Goal: Task Accomplishment & Management: Complete application form

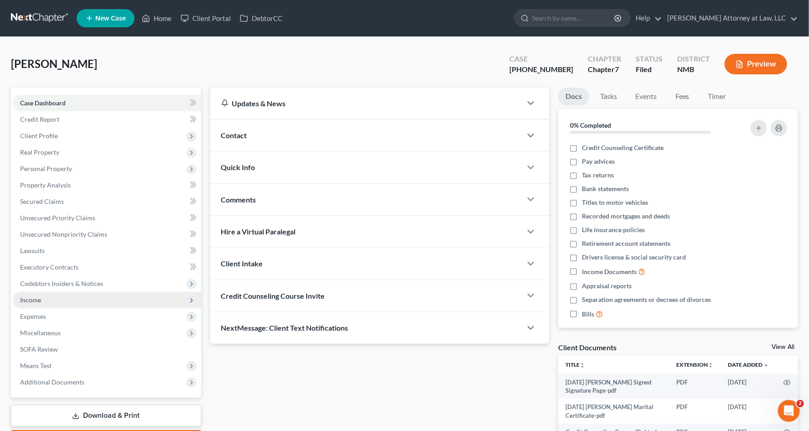
click at [55, 299] on span "Income" at bounding box center [107, 300] width 188 height 16
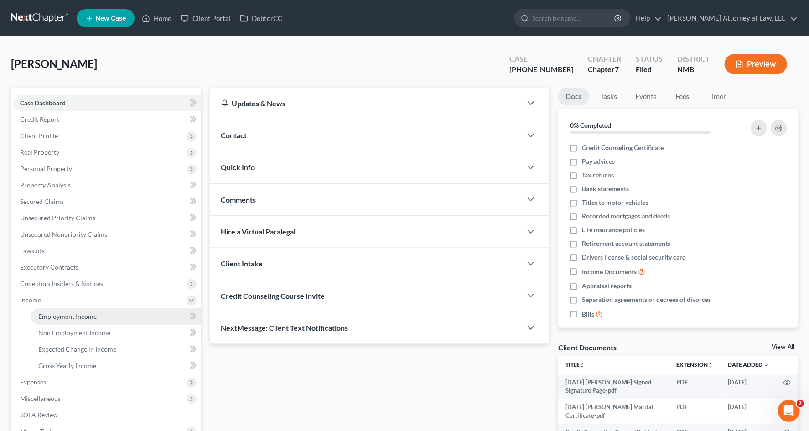
click at [86, 315] on span "Employment Income" at bounding box center [67, 316] width 58 height 8
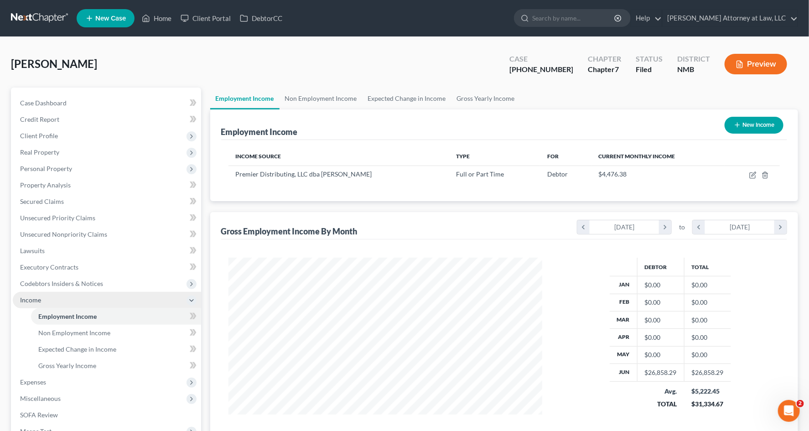
scroll to position [163, 332]
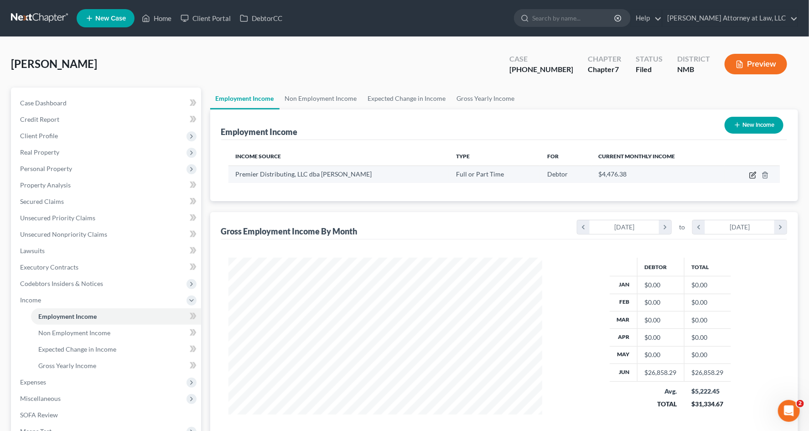
click at [753, 174] on icon "button" at bounding box center [753, 174] width 4 height 4
select select "0"
select select "34"
select select "0"
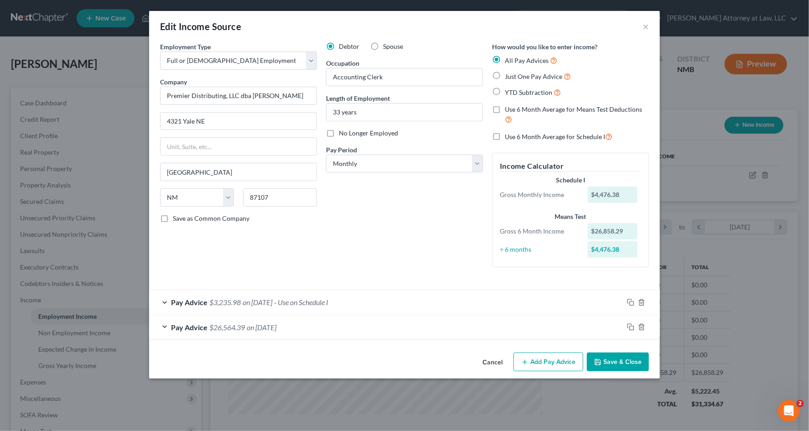
click at [422, 305] on div "Pay Advice $3,235.98 on [DATE] - Use on Schedule I" at bounding box center [386, 302] width 474 height 24
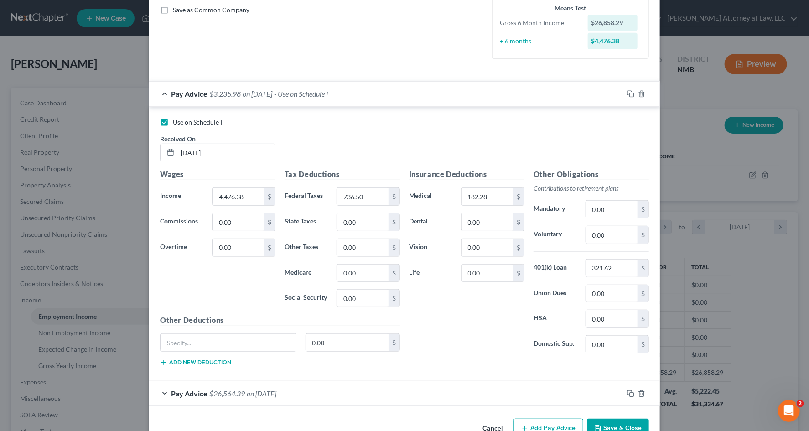
scroll to position [234, 0]
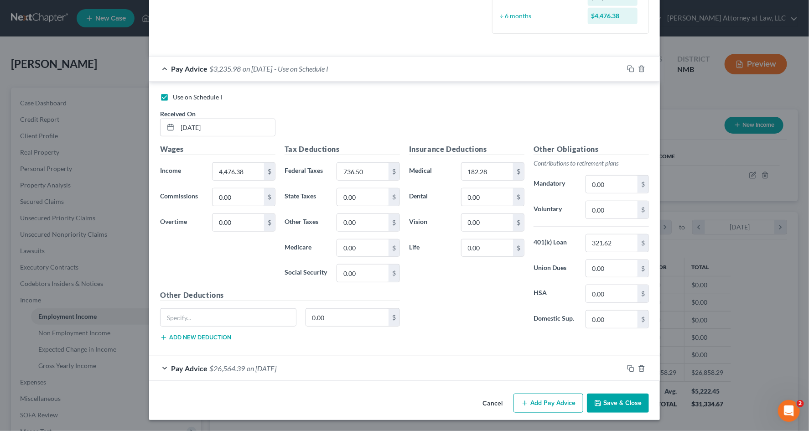
click at [383, 370] on div "Pay Advice $26,564.39 on 06/01/2025" at bounding box center [386, 368] width 474 height 24
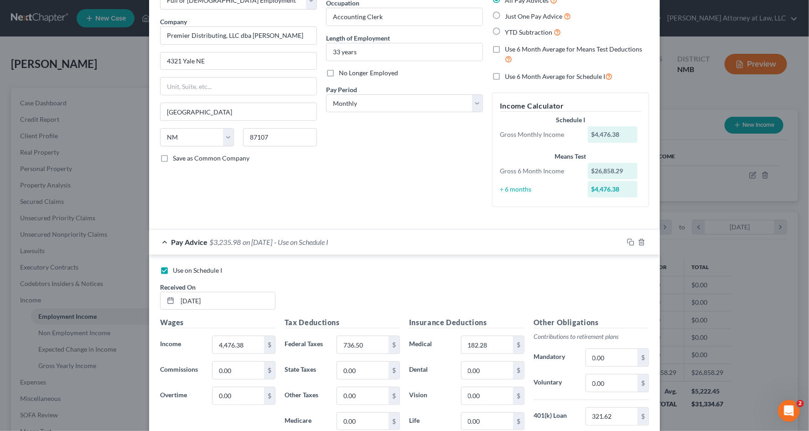
scroll to position [0, 0]
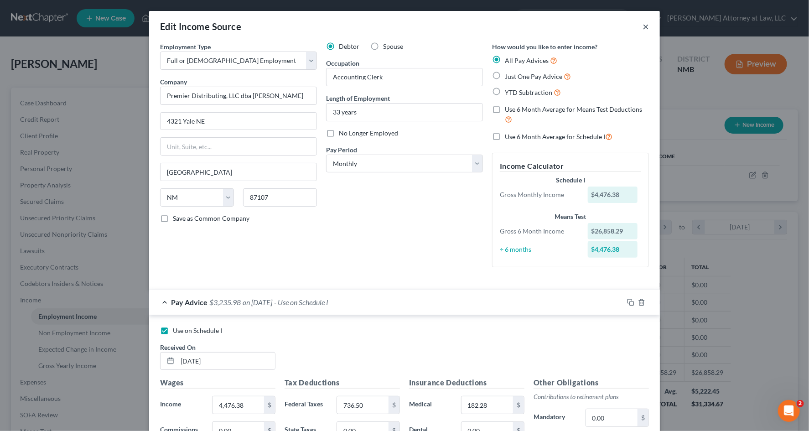
click at [645, 30] on button "×" at bounding box center [645, 26] width 6 height 11
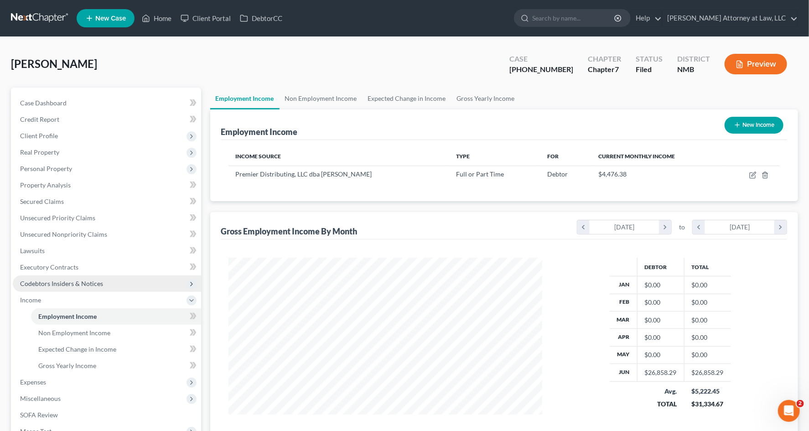
scroll to position [118, 0]
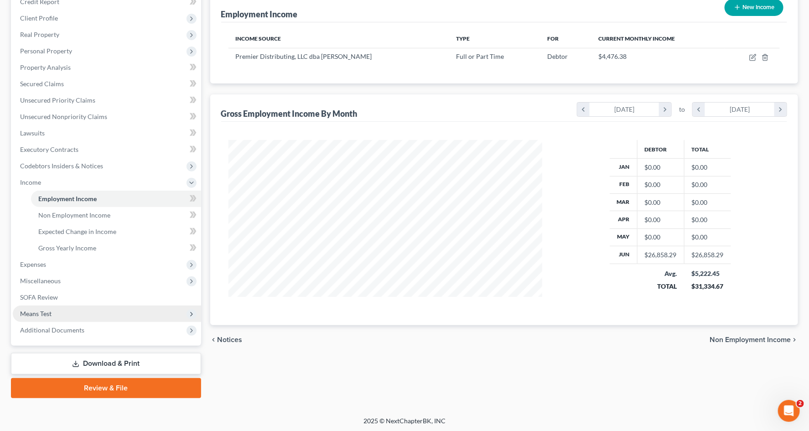
click at [120, 312] on span "Means Test" at bounding box center [107, 313] width 188 height 16
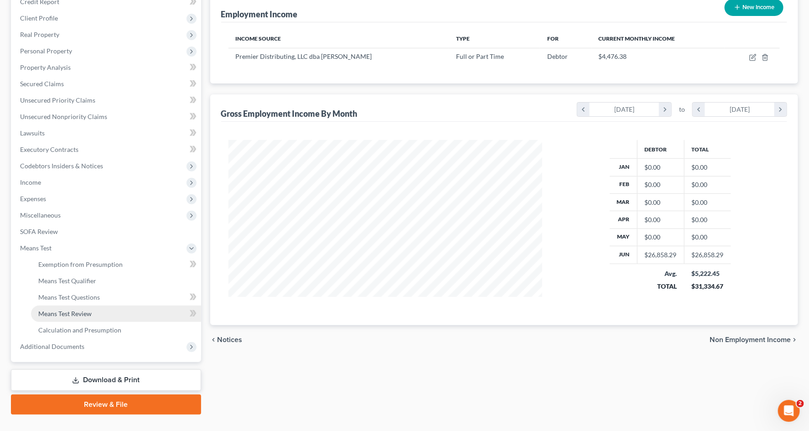
scroll to position [134, 0]
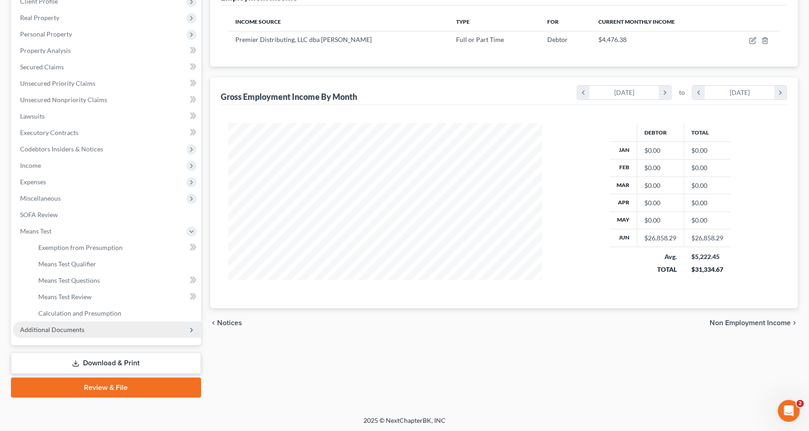
click at [93, 328] on span "Additional Documents" at bounding box center [107, 329] width 188 height 16
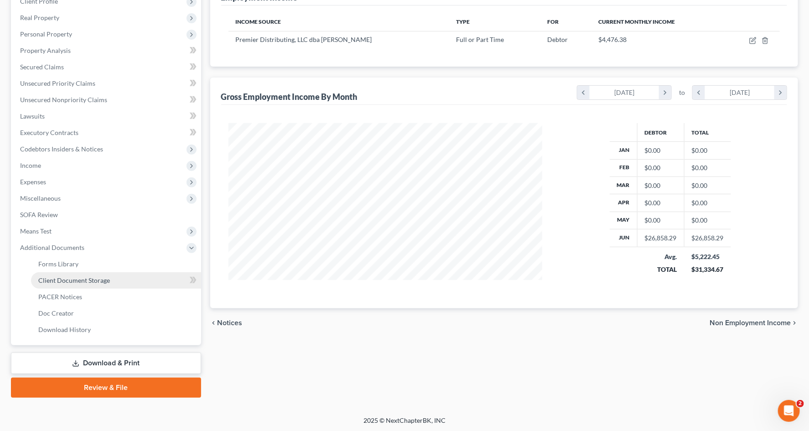
click at [104, 279] on span "Client Document Storage" at bounding box center [74, 280] width 72 height 8
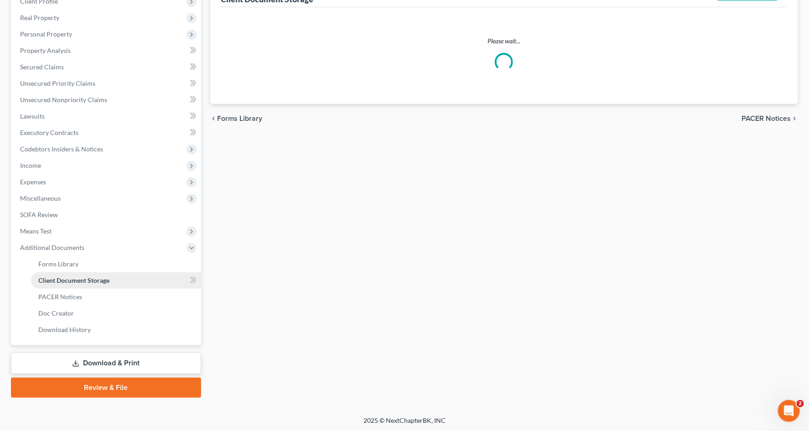
scroll to position [0, 0]
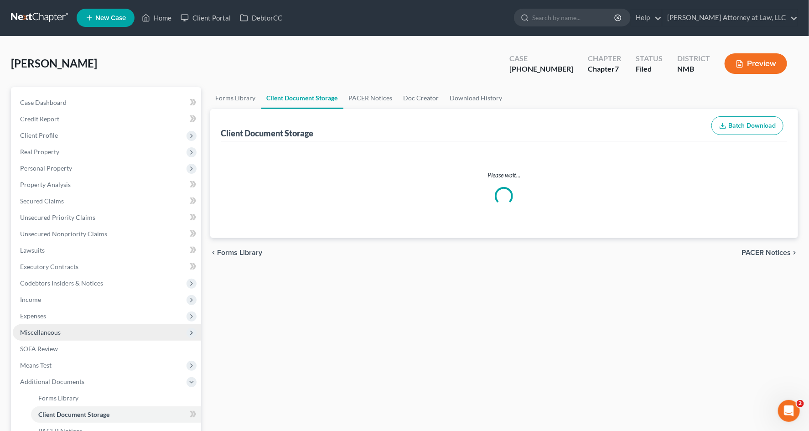
select select "2"
select select "0"
select select "5"
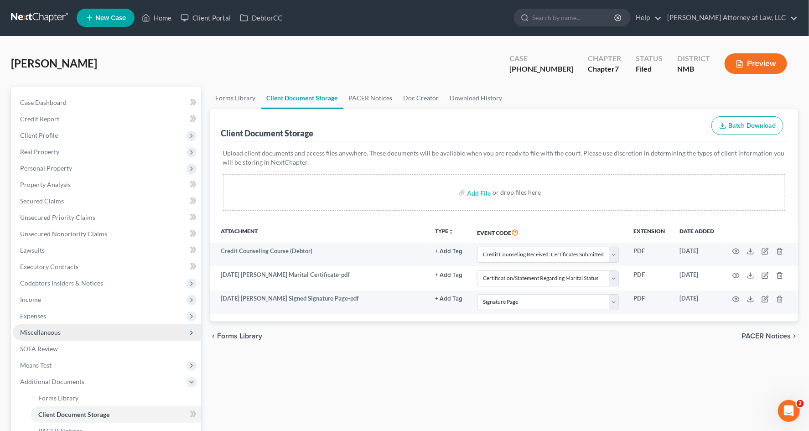
scroll to position [0, 0]
click at [466, 99] on link "Download History" at bounding box center [475, 99] width 63 height 22
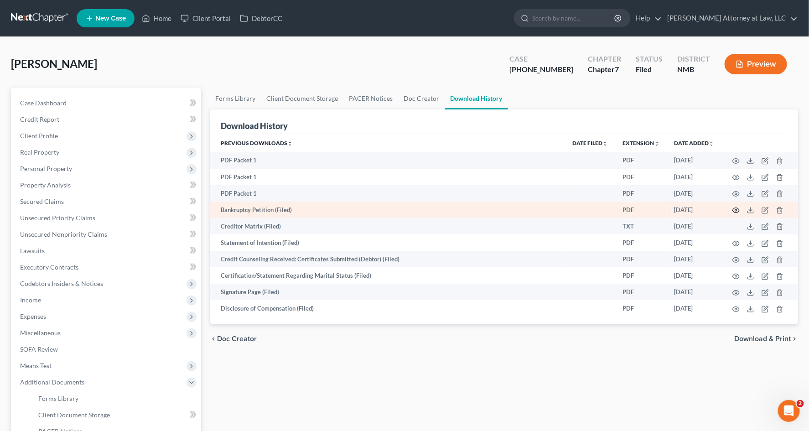
click at [737, 211] on circle "button" at bounding box center [736, 210] width 2 height 2
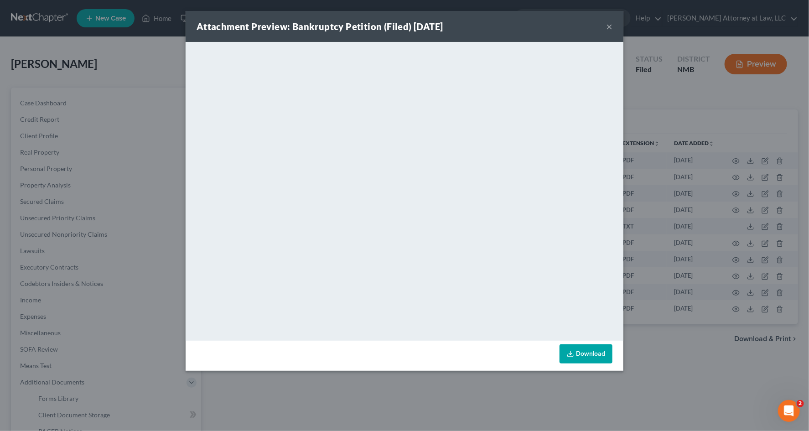
click at [609, 28] on button "×" at bounding box center [609, 26] width 6 height 11
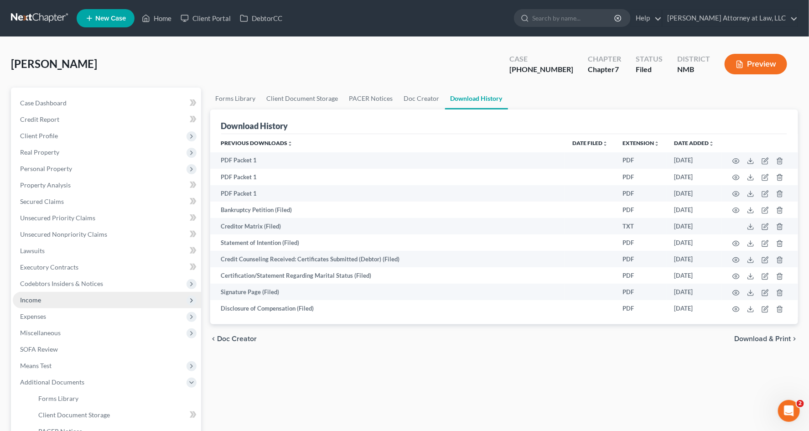
click at [86, 292] on span "Income" at bounding box center [107, 300] width 188 height 16
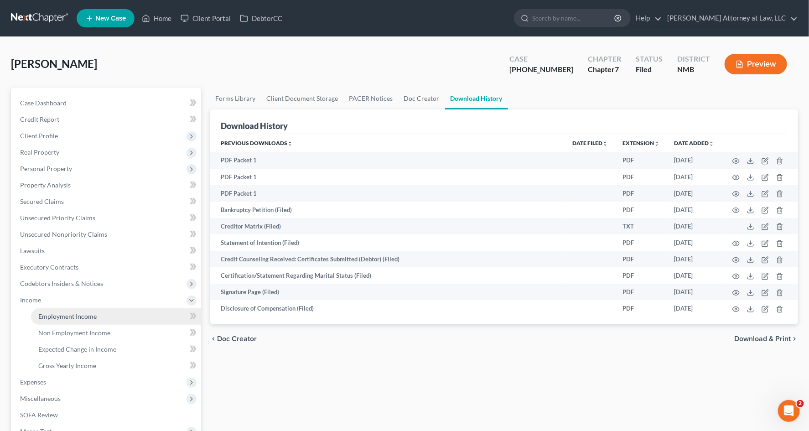
click at [150, 308] on link "Employment Income" at bounding box center [116, 316] width 170 height 16
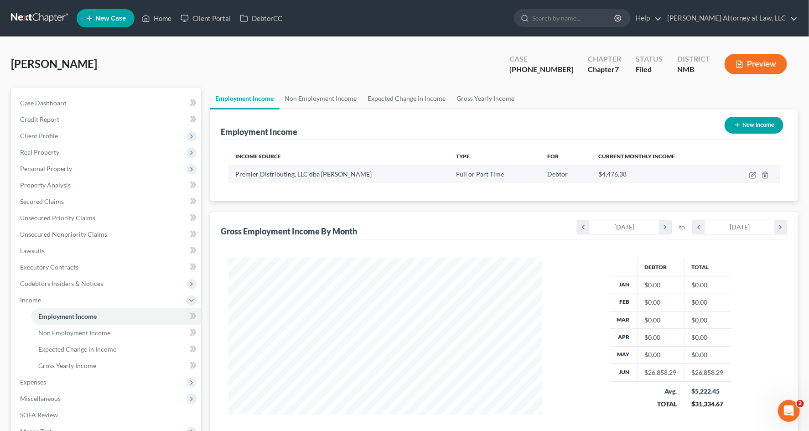
scroll to position [163, 332]
click at [308, 99] on link "Non Employment Income" at bounding box center [320, 99] width 83 height 22
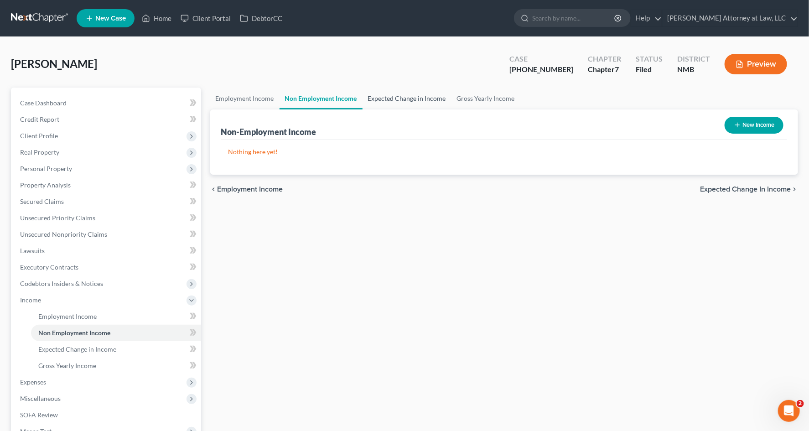
click at [388, 99] on link "Expected Change in Income" at bounding box center [406, 99] width 89 height 22
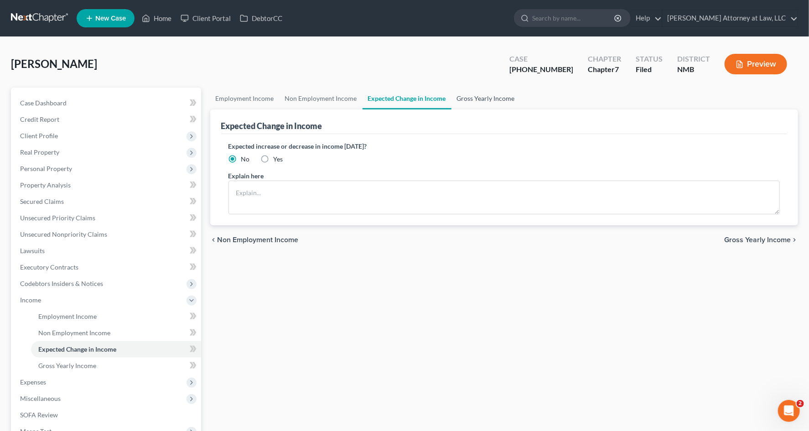
click at [474, 102] on link "Gross Yearly Income" at bounding box center [485, 99] width 69 height 22
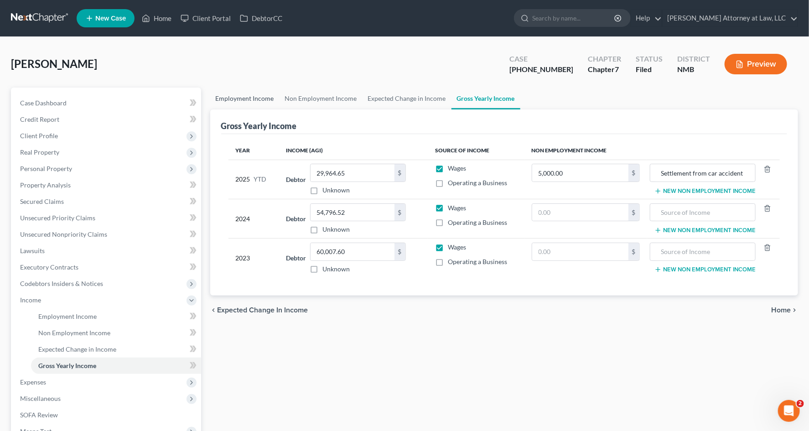
click at [240, 102] on link "Employment Income" at bounding box center [244, 99] width 69 height 22
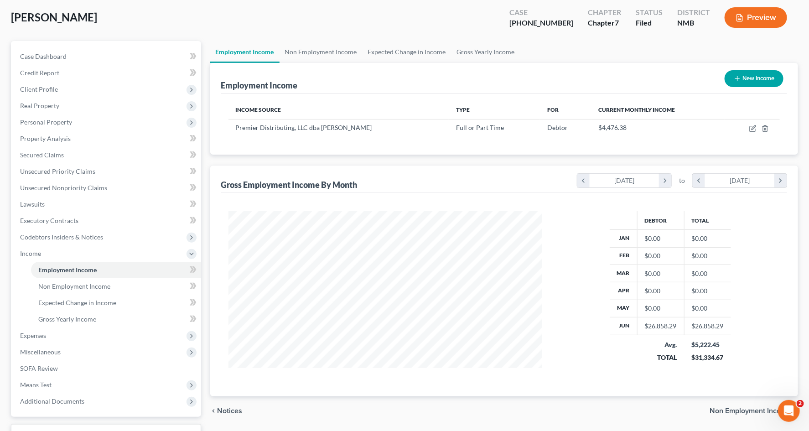
scroll to position [47, 0]
click at [785, 179] on icon "chevron_right" at bounding box center [780, 180] width 12 height 14
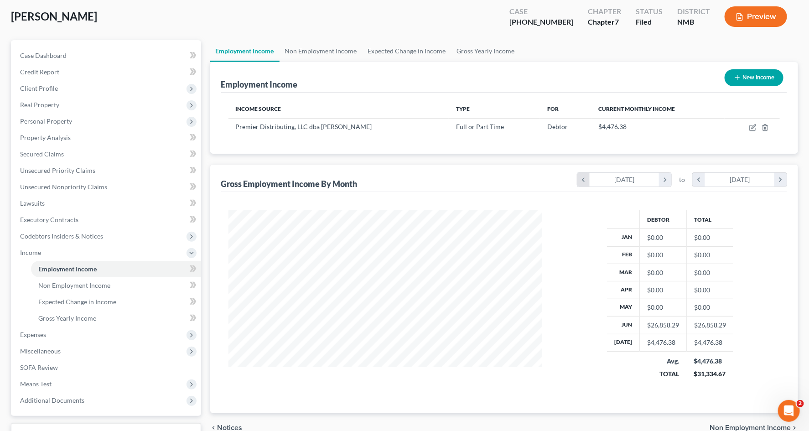
click at [583, 183] on icon "chevron_left" at bounding box center [583, 180] width 12 height 14
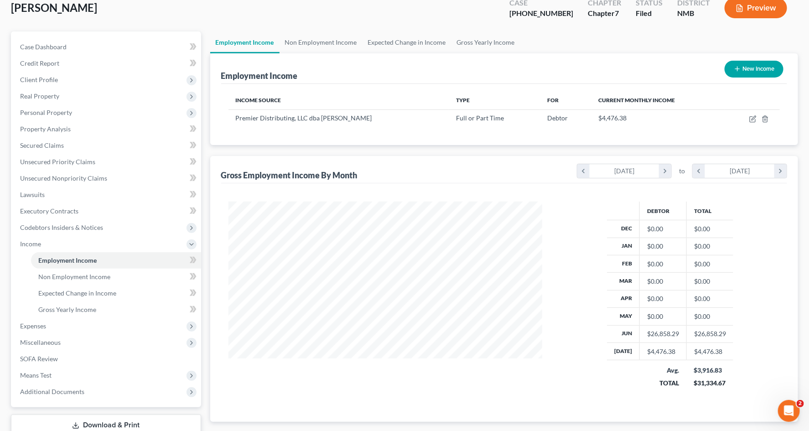
scroll to position [61, 0]
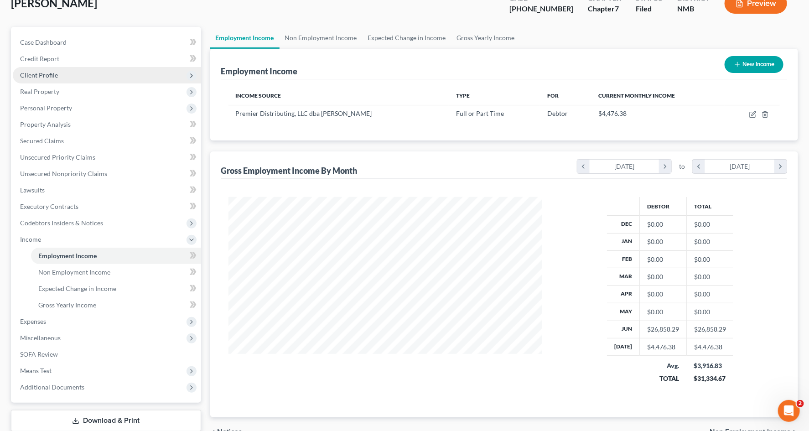
click at [92, 70] on span "Client Profile" at bounding box center [107, 75] width 188 height 16
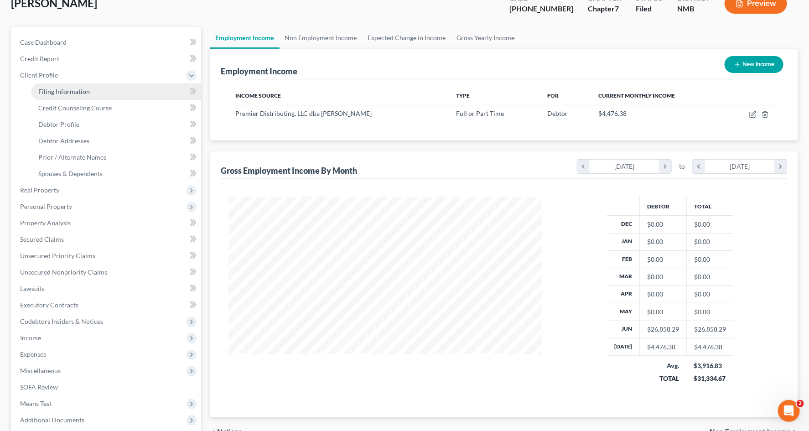
click at [92, 92] on link "Filing Information" at bounding box center [116, 91] width 170 height 16
select select "1"
select select "0"
select select "34"
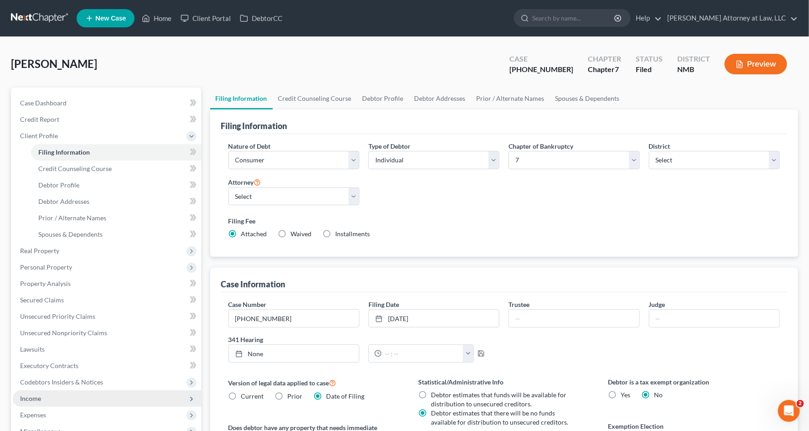
click at [70, 395] on span "Income" at bounding box center [107, 398] width 188 height 16
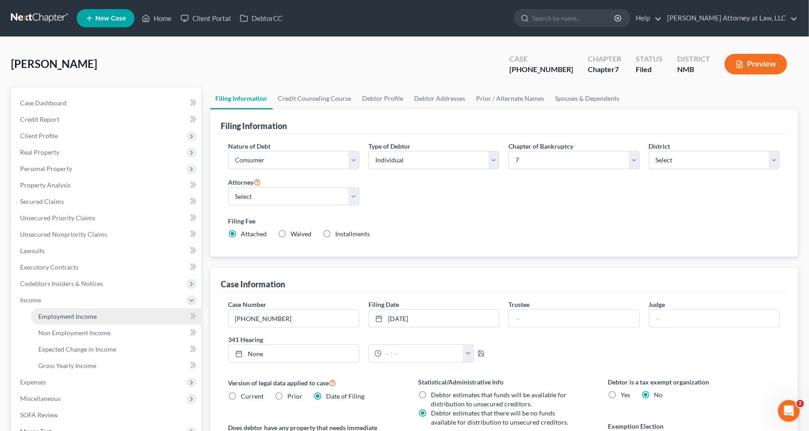
click at [124, 316] on link "Employment Income" at bounding box center [116, 316] width 170 height 16
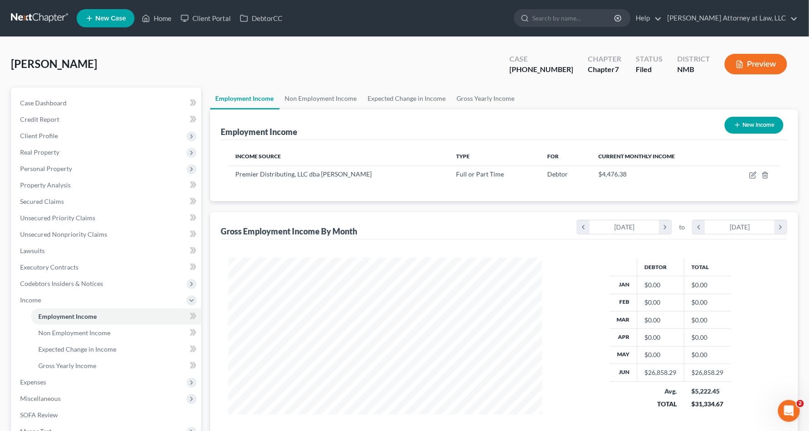
scroll to position [163, 332]
click at [304, 105] on link "Non Employment Income" at bounding box center [320, 99] width 83 height 22
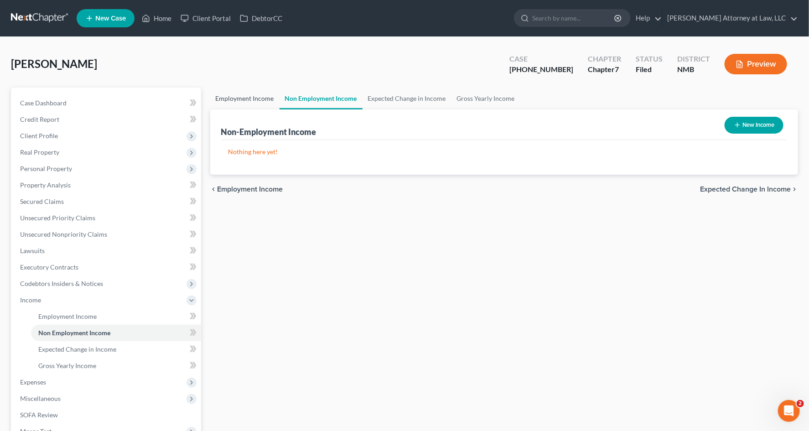
click at [260, 103] on link "Employment Income" at bounding box center [244, 99] width 69 height 22
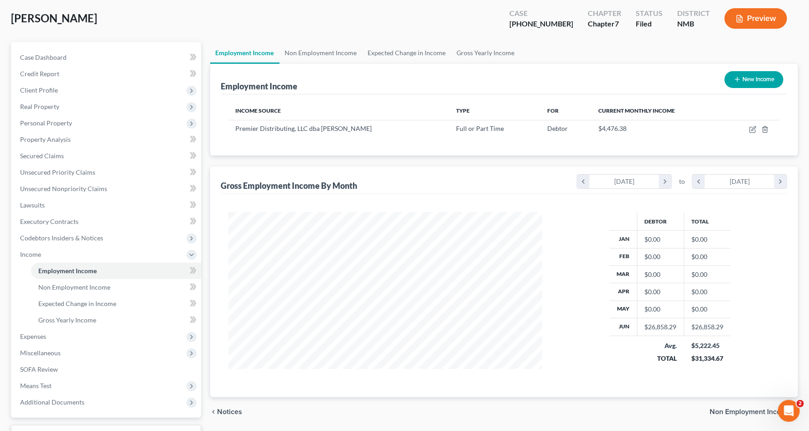
scroll to position [46, 0]
click at [754, 129] on icon "button" at bounding box center [752, 128] width 7 height 7
select select "0"
select select "34"
select select "0"
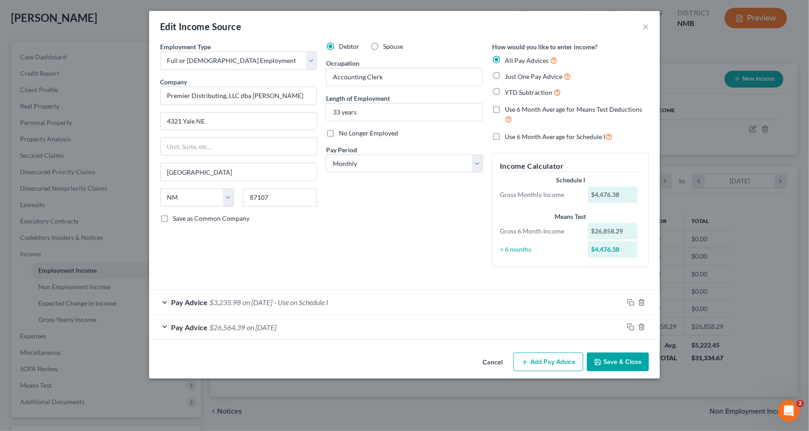
click at [65, 76] on div "Edit Income Source × Employment Type * Select Full or [DEMOGRAPHIC_DATA] Employ…" at bounding box center [404, 215] width 809 height 431
click at [62, 91] on div "Edit Income Source × Employment Type * Select Full or [DEMOGRAPHIC_DATA] Employ…" at bounding box center [404, 215] width 809 height 431
click at [645, 24] on button "×" at bounding box center [645, 26] width 6 height 11
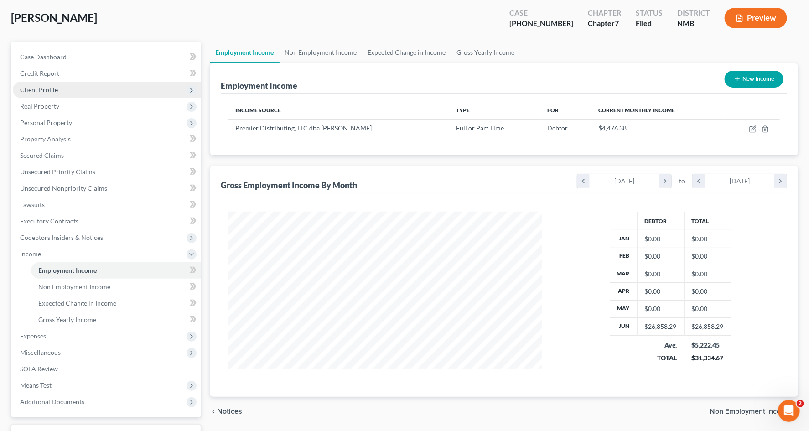
click at [64, 93] on span "Client Profile" at bounding box center [107, 90] width 188 height 16
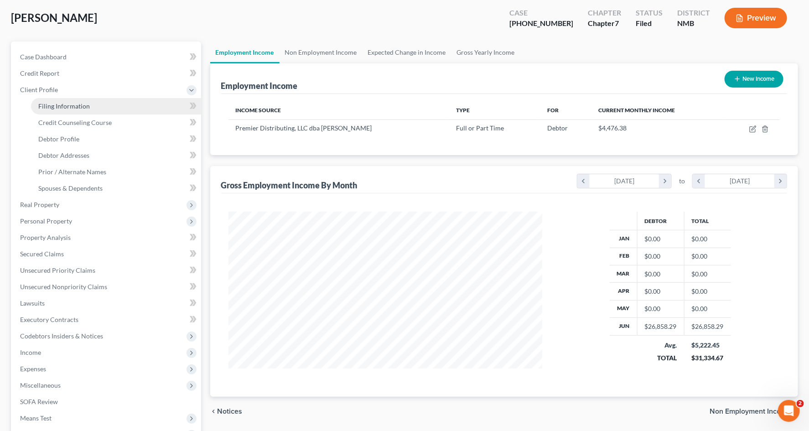
click at [77, 101] on link "Filing Information" at bounding box center [116, 106] width 170 height 16
select select "1"
select select "0"
select select "52"
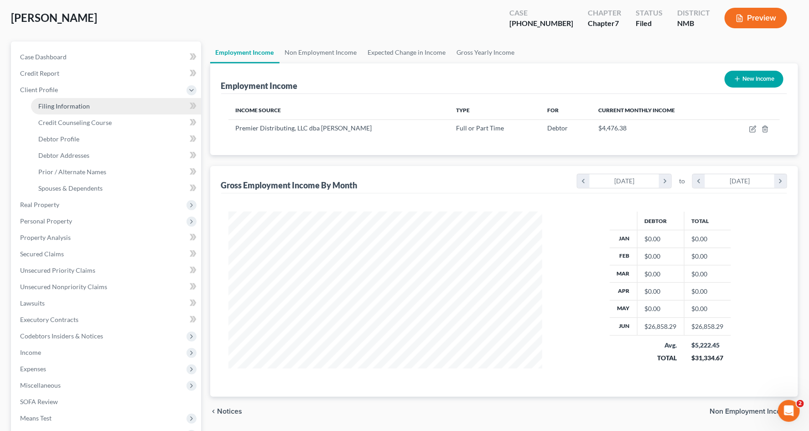
select select "0"
select select "34"
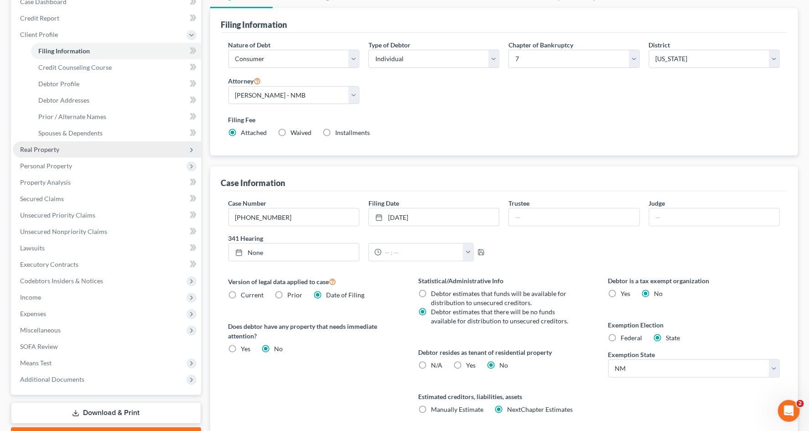
scroll to position [102, 0]
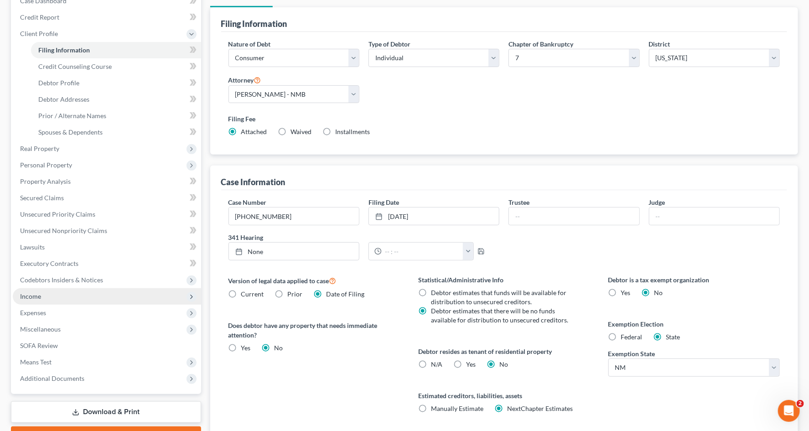
click at [63, 297] on span "Income" at bounding box center [107, 296] width 188 height 16
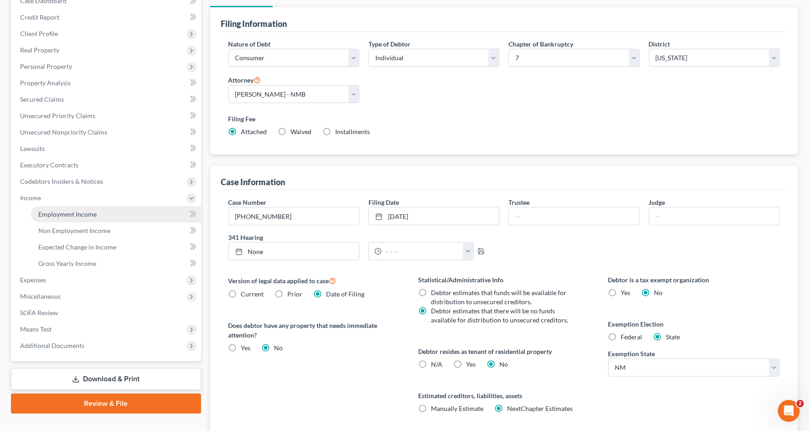
click at [61, 211] on span "Employment Income" at bounding box center [67, 214] width 58 height 8
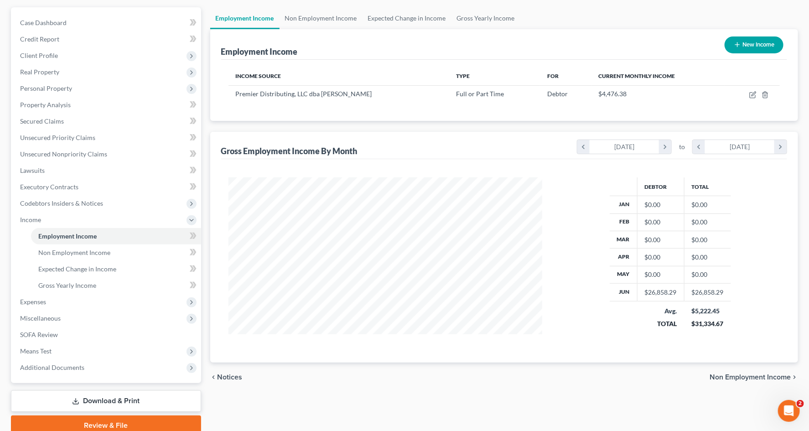
scroll to position [43, 0]
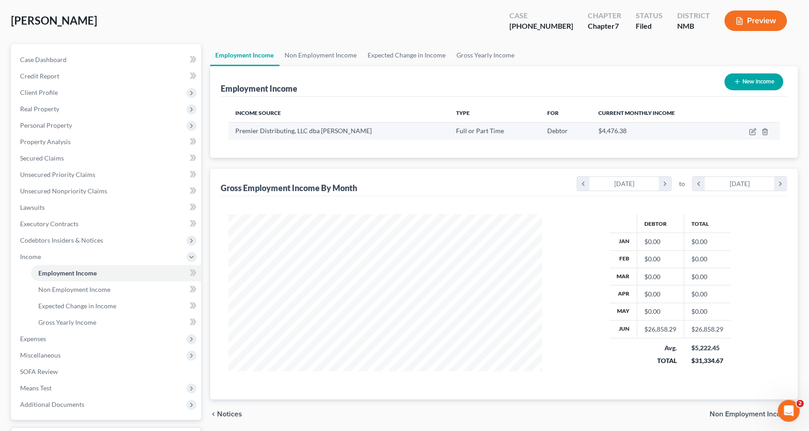
click at [489, 134] on div "Full or Part Time" at bounding box center [494, 130] width 77 height 9
click at [753, 131] on icon "button" at bounding box center [753, 130] width 4 height 4
select select "0"
select select "34"
select select "0"
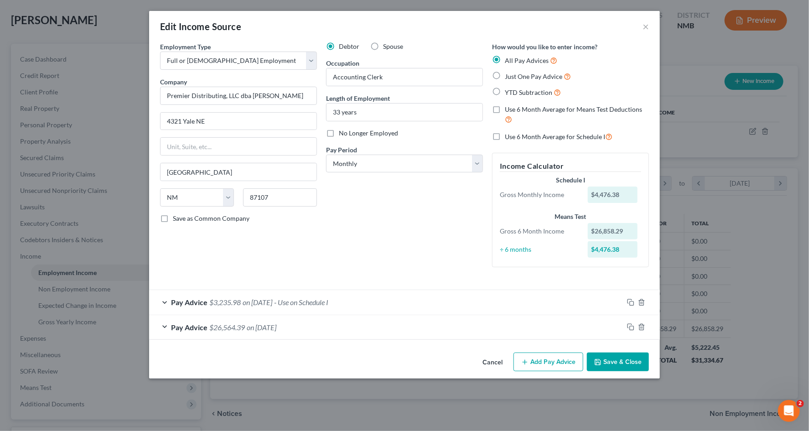
click at [410, 292] on div "Pay Advice $3,235.98 on [DATE] - Use on Schedule I" at bounding box center [386, 302] width 474 height 24
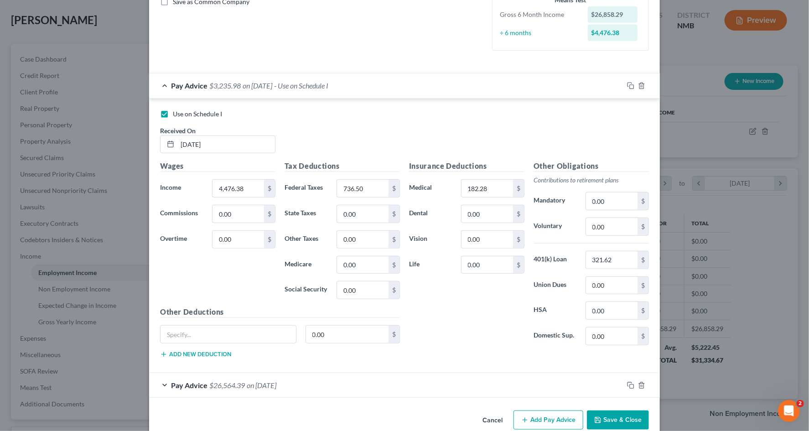
scroll to position [208, 0]
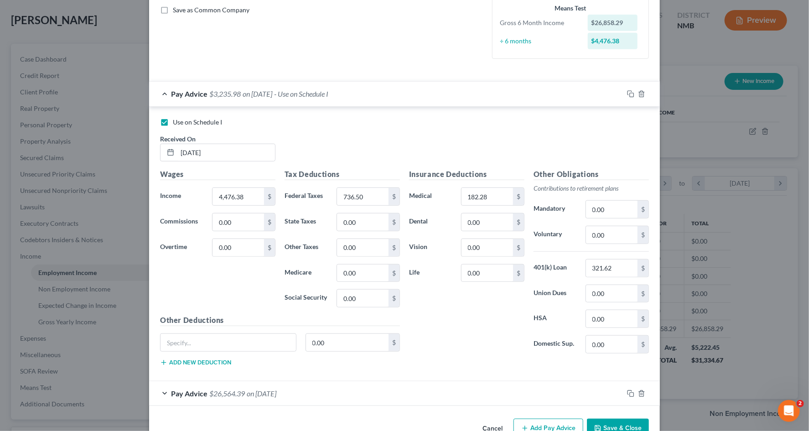
click at [198, 389] on span "Pay Advice" at bounding box center [189, 393] width 36 height 9
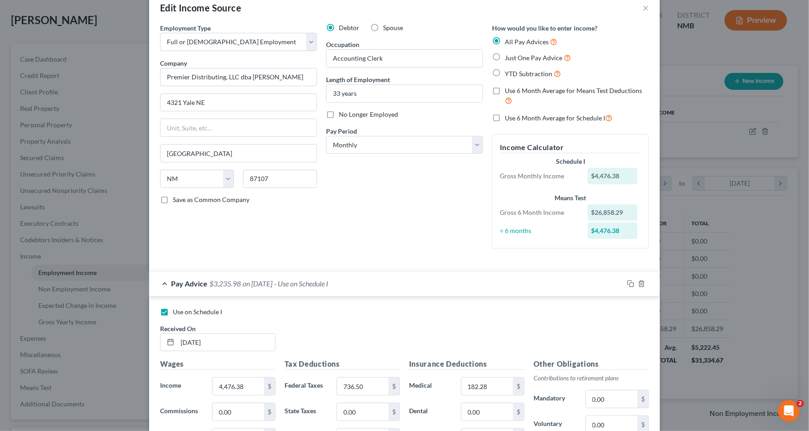
scroll to position [0, 0]
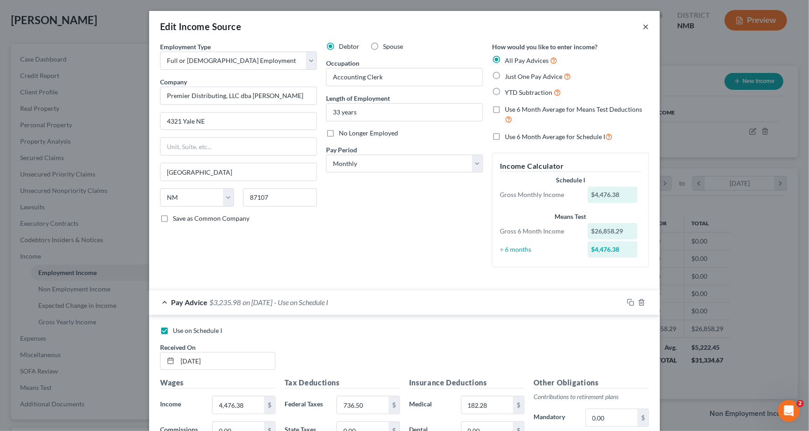
click at [645, 25] on button "×" at bounding box center [645, 26] width 6 height 11
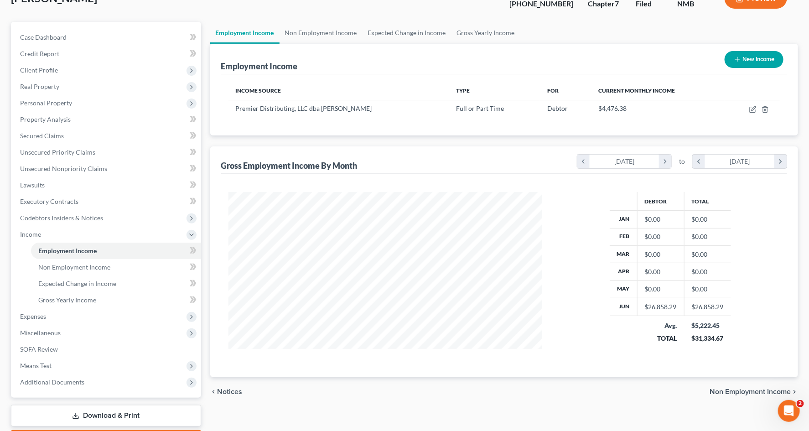
scroll to position [30, 0]
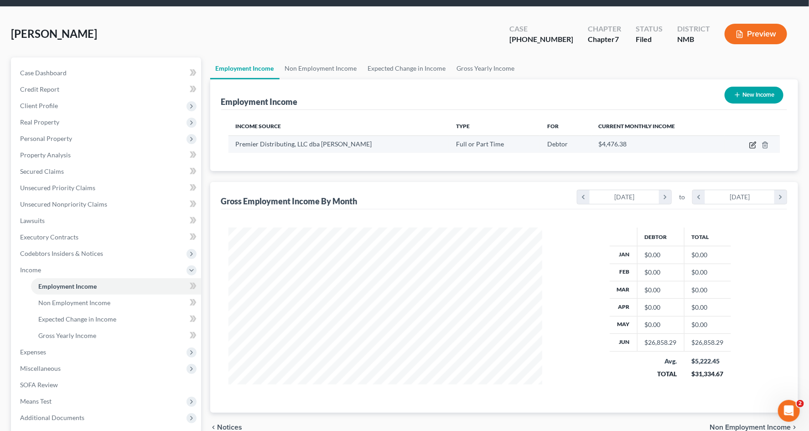
click at [752, 145] on icon "button" at bounding box center [753, 144] width 4 height 4
select select "0"
select select "34"
select select "0"
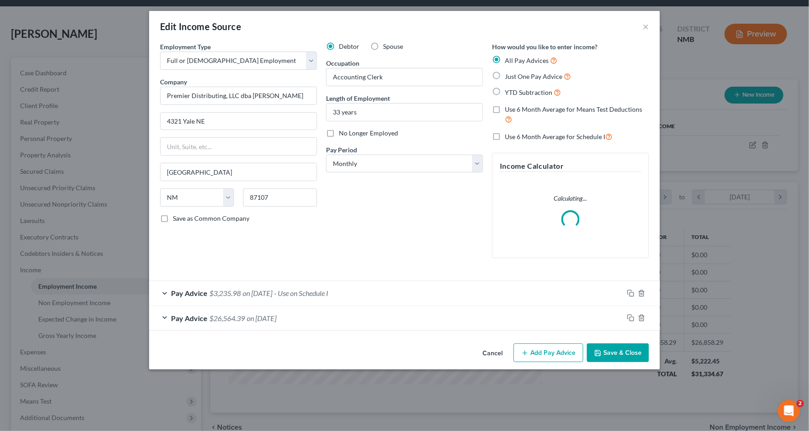
click at [384, 290] on div "Pay Advice $3,235.98 on [DATE] - Use on Schedule I" at bounding box center [386, 293] width 474 height 24
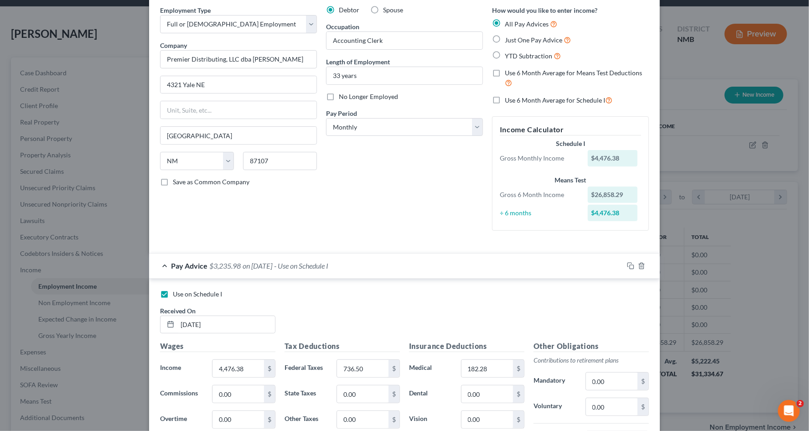
scroll to position [0, 0]
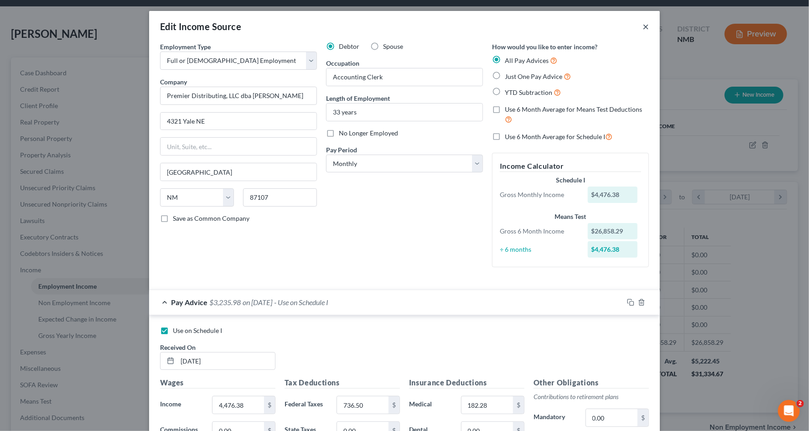
click at [644, 29] on button "×" at bounding box center [645, 26] width 6 height 11
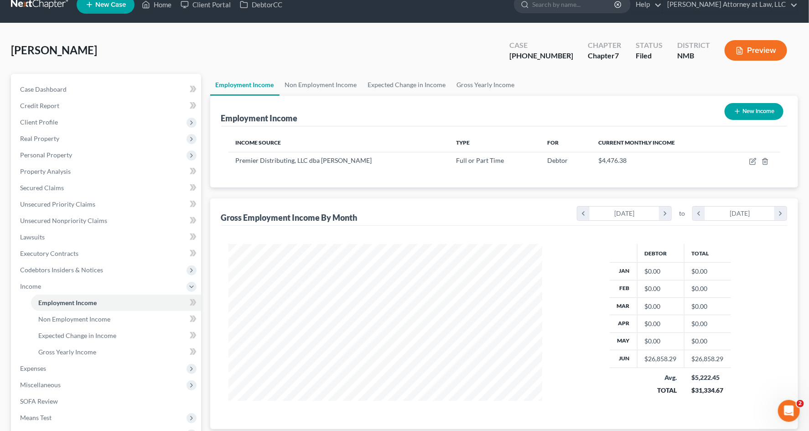
scroll to position [15, 0]
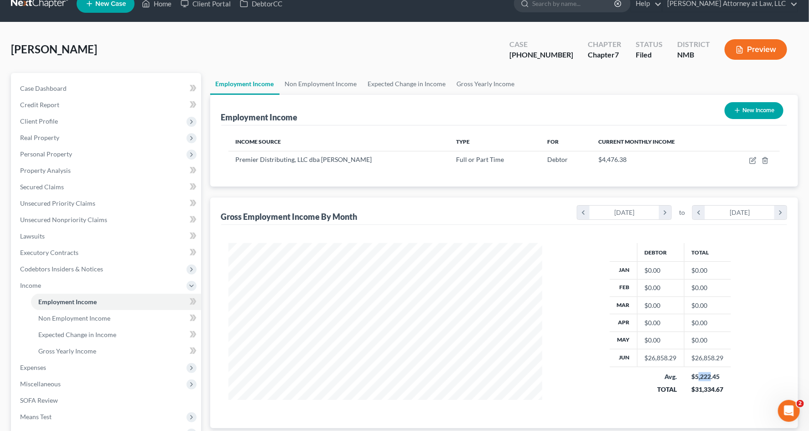
drag, startPoint x: 712, startPoint y: 375, endPoint x: 697, endPoint y: 379, distance: 15.3
click at [697, 379] on div "$5,222.45" at bounding box center [707, 376] width 32 height 9
click at [723, 393] on div "$31,334.67" at bounding box center [707, 389] width 32 height 9
drag, startPoint x: 725, startPoint y: 391, endPoint x: 695, endPoint y: 391, distance: 30.1
click at [695, 391] on td "$5,222.45 $31,334.67" at bounding box center [707, 383] width 47 height 32
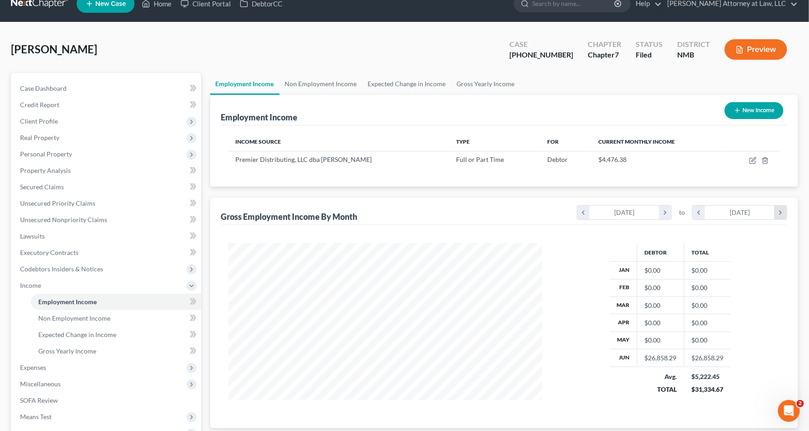
click at [782, 212] on icon "chevron_right" at bounding box center [780, 213] width 12 height 14
click at [697, 212] on icon "chevron_left" at bounding box center [698, 213] width 12 height 14
click at [754, 161] on icon "button" at bounding box center [752, 160] width 7 height 7
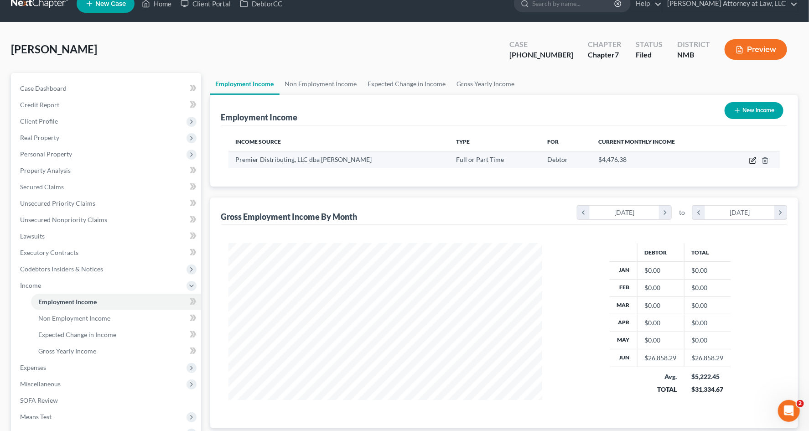
select select "0"
select select "34"
select select "0"
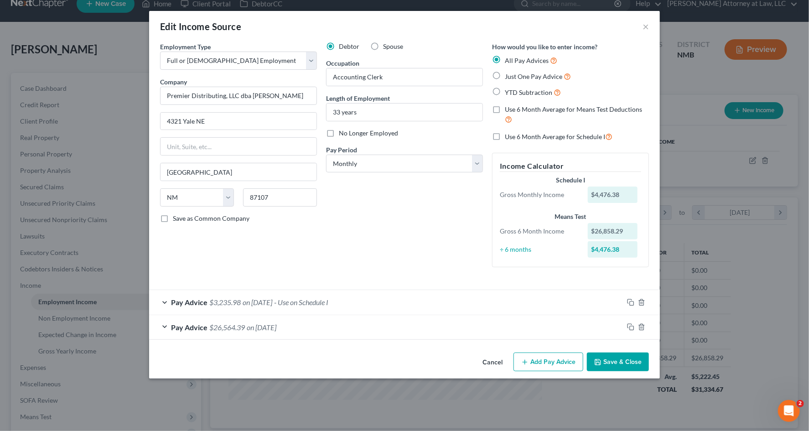
click at [361, 302] on div "Pay Advice $3,235.98 on [DATE] - Use on Schedule I" at bounding box center [386, 302] width 474 height 24
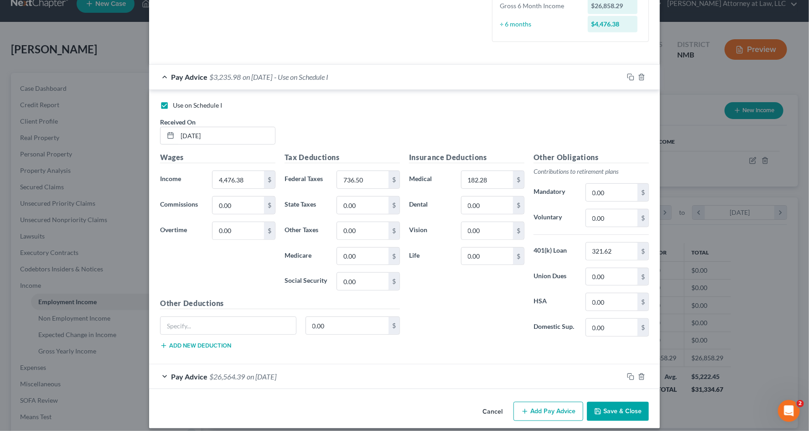
scroll to position [231, 0]
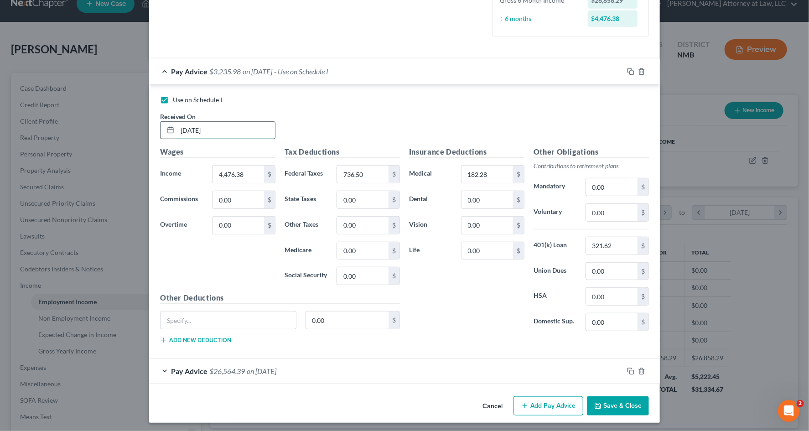
click at [225, 127] on input "[DATE]" at bounding box center [226, 130] width 98 height 17
click at [329, 100] on div "Use on Schedule I" at bounding box center [404, 99] width 489 height 9
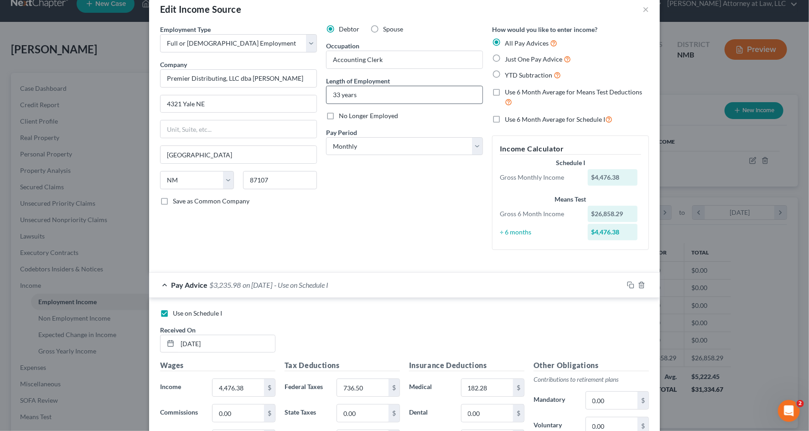
scroll to position [0, 0]
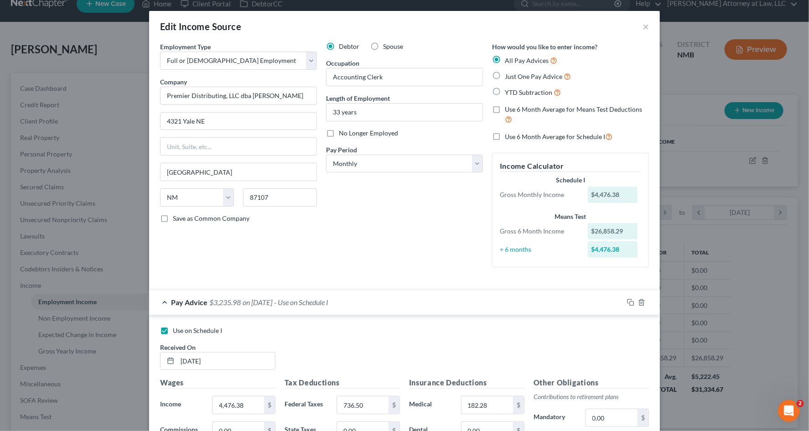
click at [650, 23] on div "Edit Income Source ×" at bounding box center [404, 26] width 511 height 31
click at [646, 27] on button "×" at bounding box center [645, 26] width 6 height 11
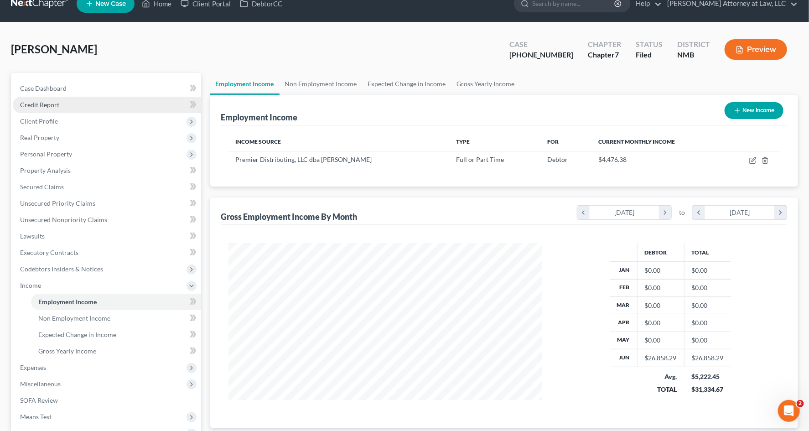
click at [70, 106] on link "Credit Report" at bounding box center [107, 105] width 188 height 16
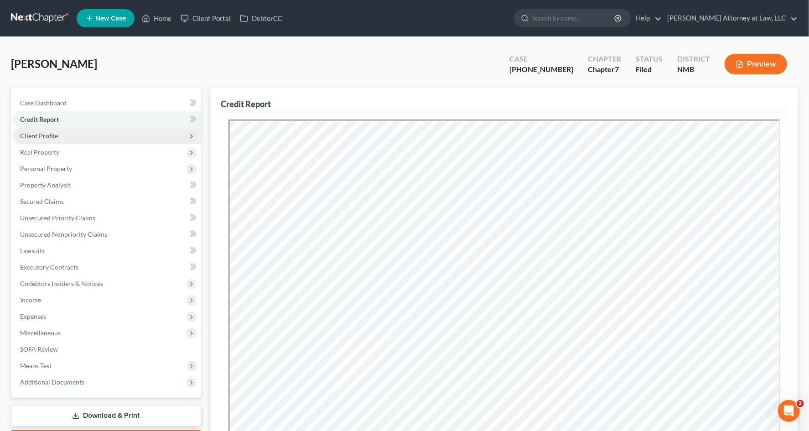
click at [96, 135] on span "Client Profile" at bounding box center [107, 136] width 188 height 16
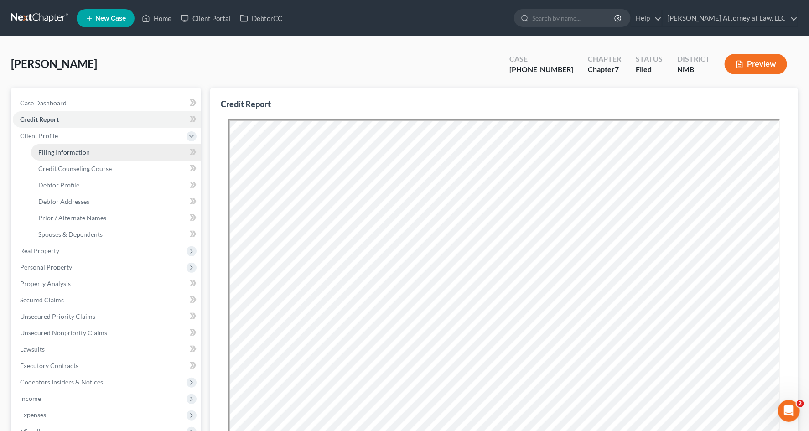
click at [105, 147] on link "Filing Information" at bounding box center [116, 152] width 170 height 16
select select "1"
select select "0"
select select "34"
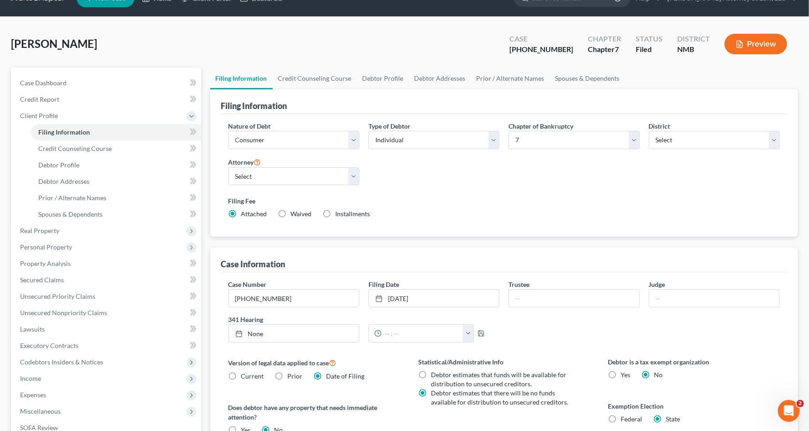
scroll to position [47, 0]
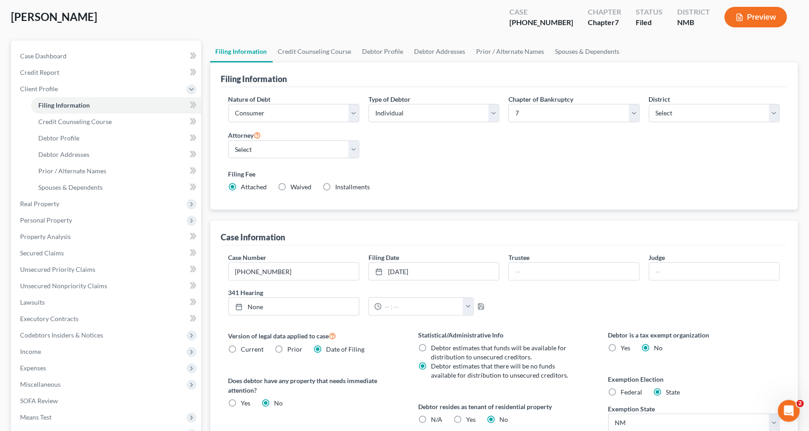
click at [326, 349] on label "Date of Filing" at bounding box center [345, 349] width 38 height 9
click at [330, 349] on input "Date of Filing" at bounding box center [333, 348] width 6 height 6
click at [326, 349] on label "Date of Filing" at bounding box center [345, 349] width 38 height 9
click at [330, 349] on input "Date of Filing" at bounding box center [333, 348] width 6 height 6
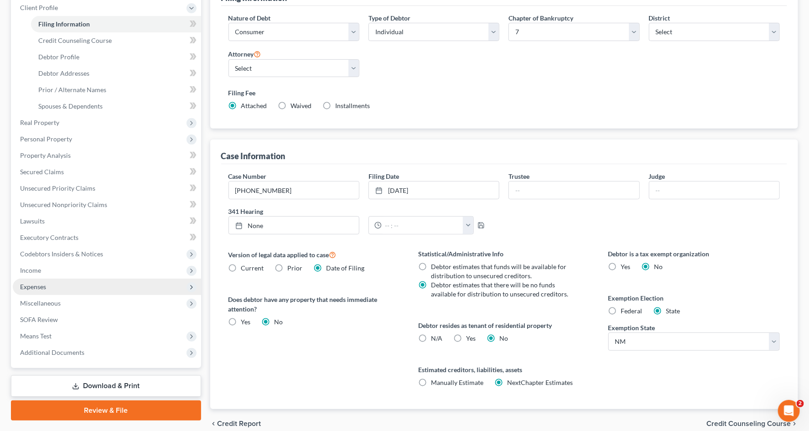
scroll to position [105, 0]
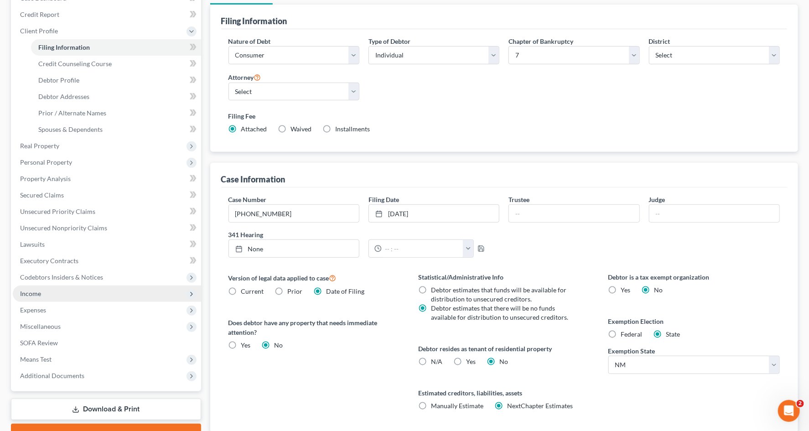
click at [97, 286] on span "Income" at bounding box center [107, 293] width 188 height 16
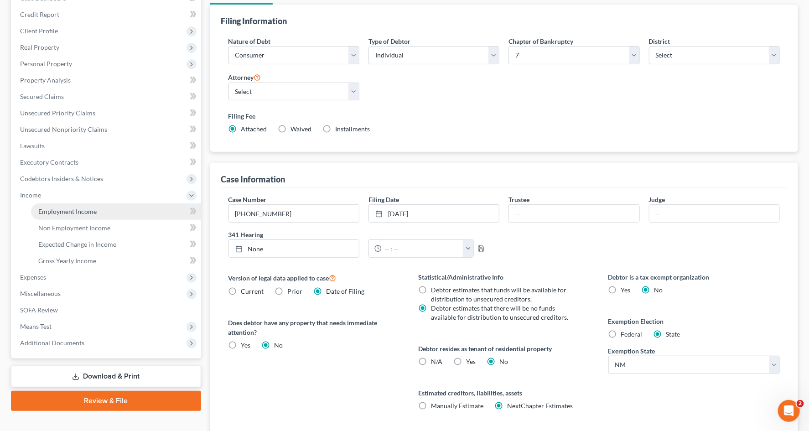
click at [121, 207] on link "Employment Income" at bounding box center [116, 211] width 170 height 16
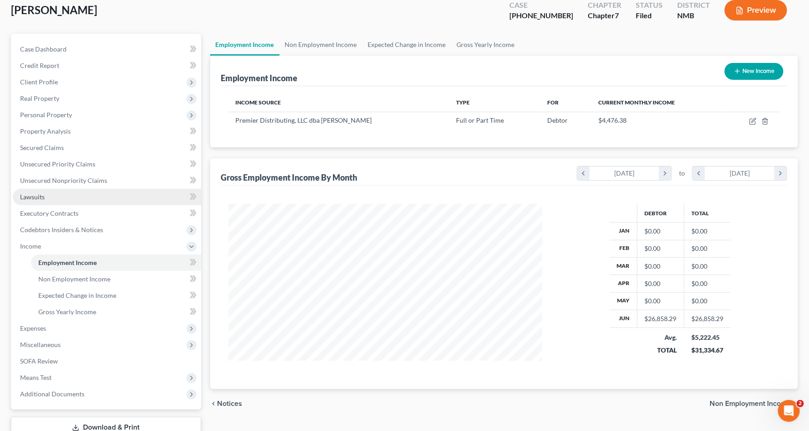
scroll to position [50, 0]
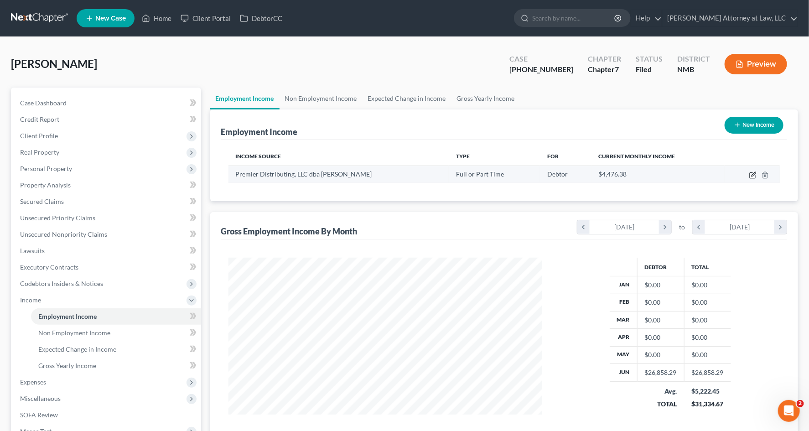
click at [753, 172] on icon "button" at bounding box center [752, 174] width 7 height 7
select select "0"
select select "34"
select select "0"
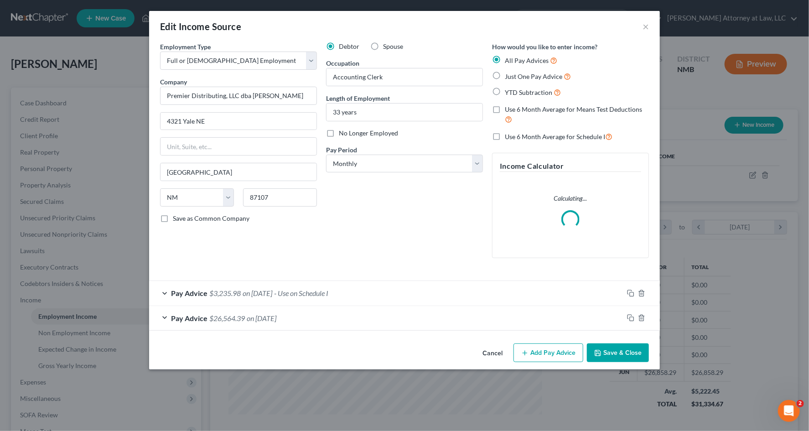
click at [405, 292] on div "Pay Advice $3,235.98 on [DATE] - Use on Schedule I" at bounding box center [386, 293] width 474 height 24
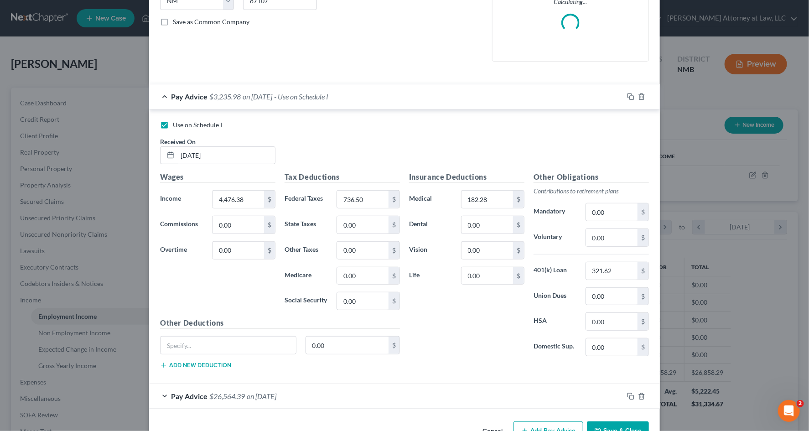
scroll to position [225, 0]
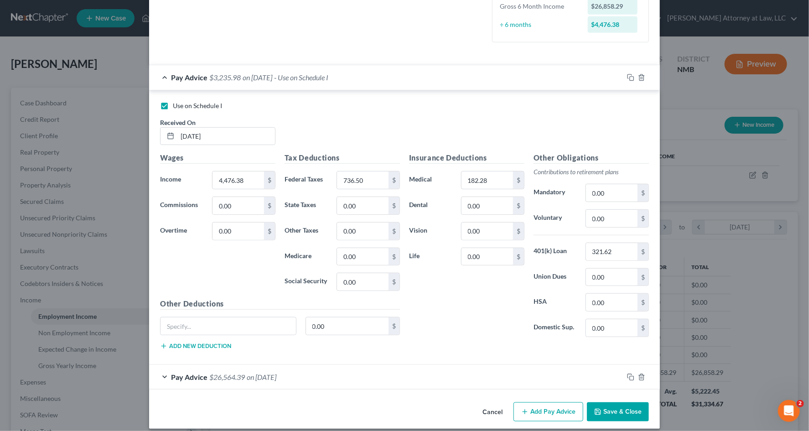
click at [380, 377] on div "Pay Advice $26,564.39 on [DATE]" at bounding box center [386, 377] width 474 height 24
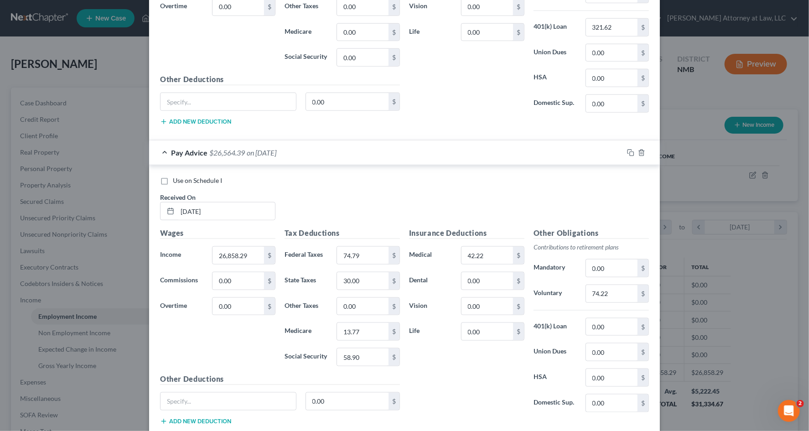
scroll to position [496, 0]
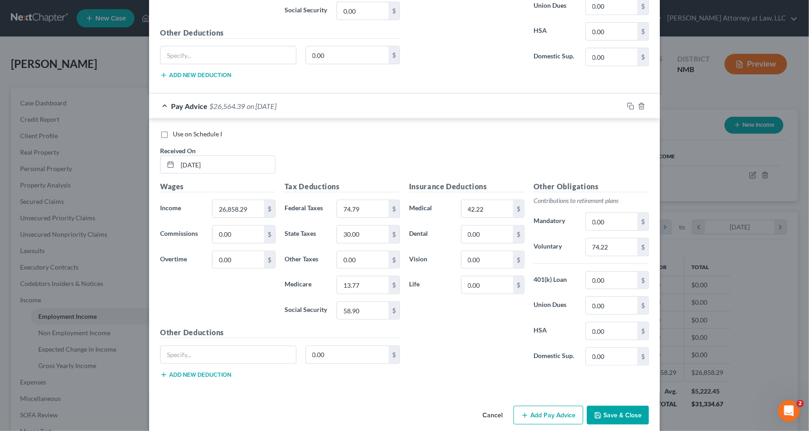
click at [82, 289] on div "Edit Income Source × Employment Type * Select Full or [DEMOGRAPHIC_DATA] Employ…" at bounding box center [404, 215] width 809 height 431
click at [83, 265] on div "Edit Income Source × Employment Type * Select Full or [DEMOGRAPHIC_DATA] Employ…" at bounding box center [404, 215] width 809 height 431
click at [88, 265] on div "Edit Income Source × Employment Type * Select Full or [DEMOGRAPHIC_DATA] Employ…" at bounding box center [404, 215] width 809 height 431
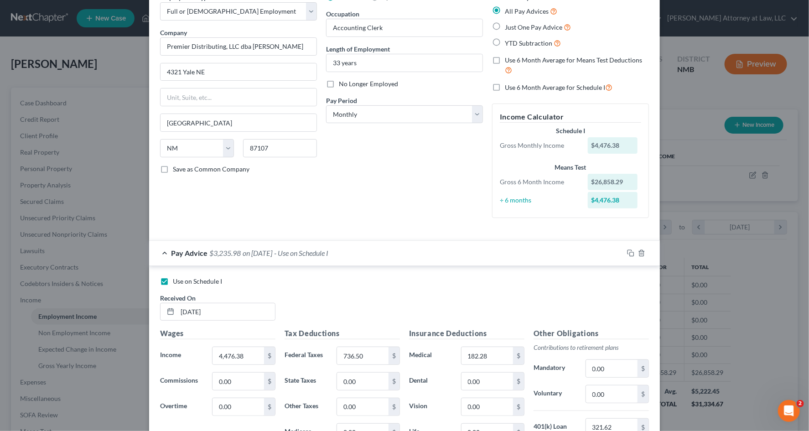
scroll to position [0, 0]
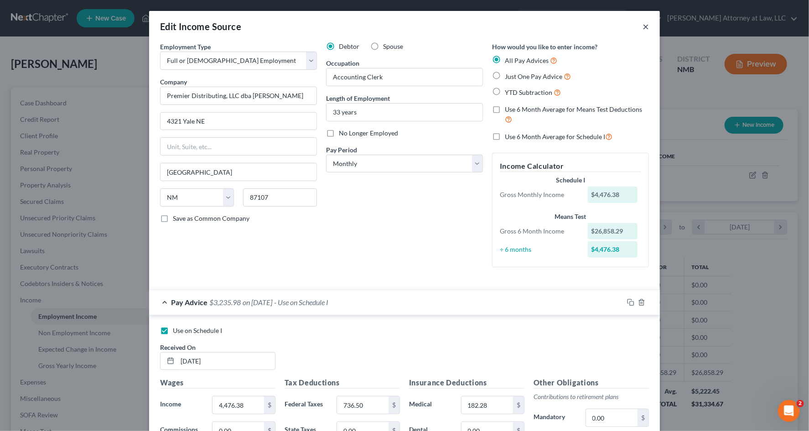
click at [648, 26] on button "×" at bounding box center [645, 26] width 6 height 11
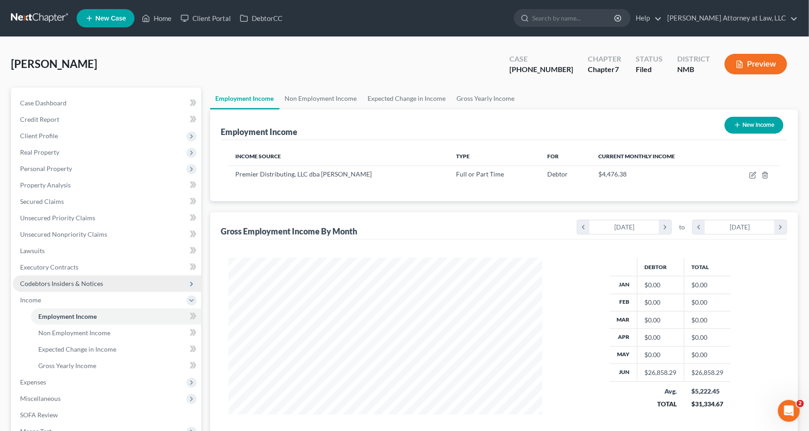
click at [89, 280] on span "Codebtors Insiders & Notices" at bounding box center [61, 283] width 83 height 8
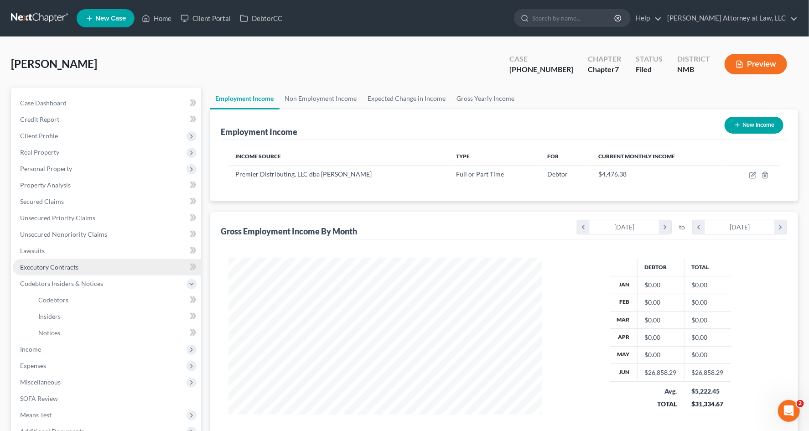
click at [93, 266] on link "Executory Contracts" at bounding box center [107, 267] width 188 height 16
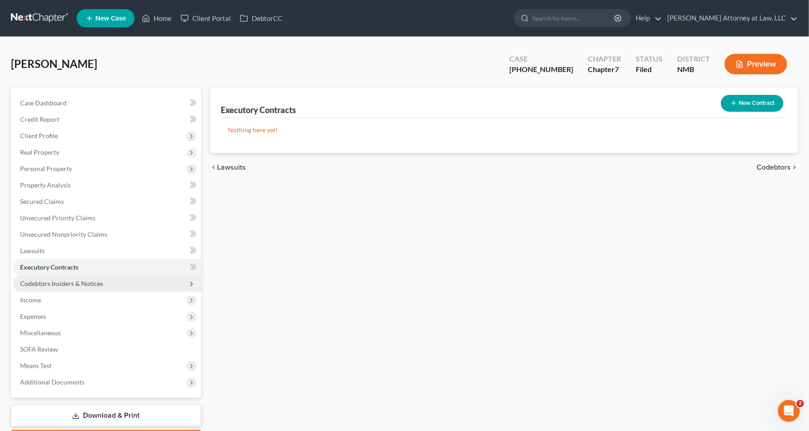
click at [97, 275] on span "Codebtors Insiders & Notices" at bounding box center [107, 283] width 188 height 16
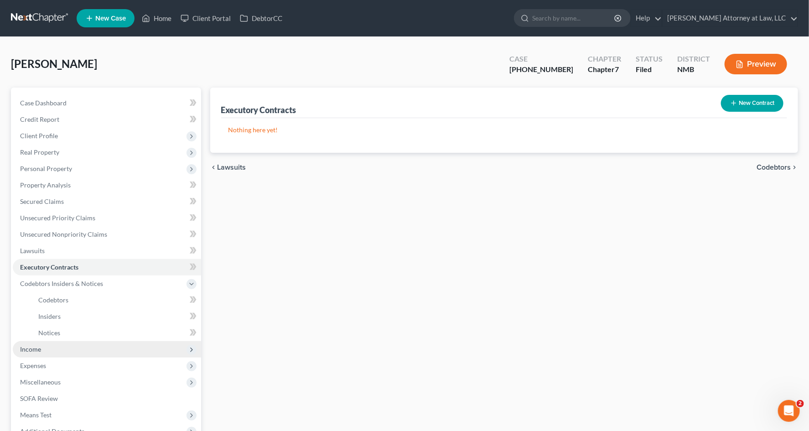
click at [83, 348] on span "Income" at bounding box center [107, 349] width 188 height 16
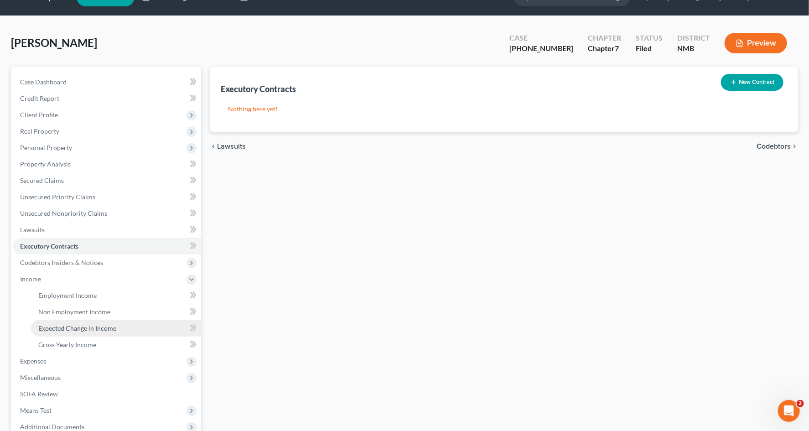
scroll to position [51, 0]
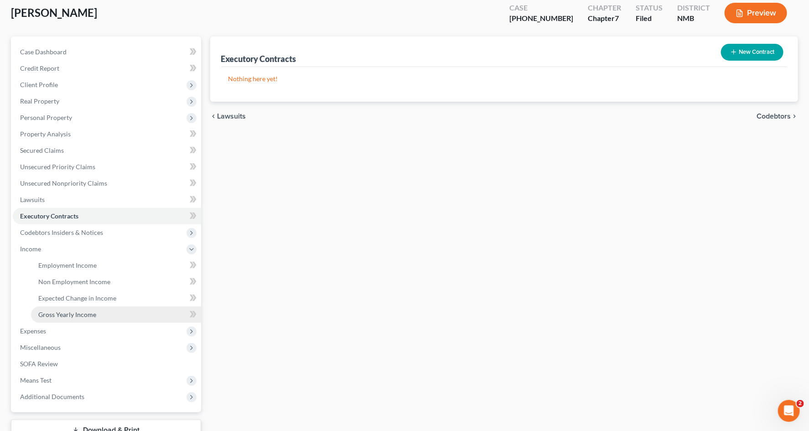
click at [72, 313] on span "Gross Yearly Income" at bounding box center [67, 314] width 58 height 8
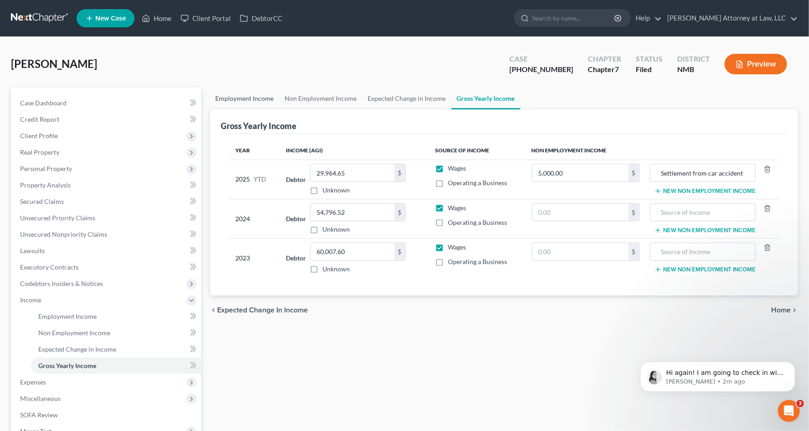
click at [258, 99] on link "Employment Income" at bounding box center [244, 99] width 69 height 22
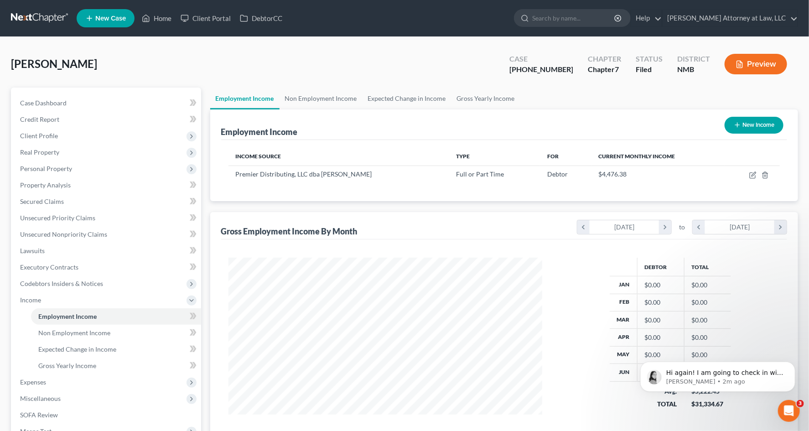
click at [769, 63] on button "Preview" at bounding box center [755, 64] width 62 height 21
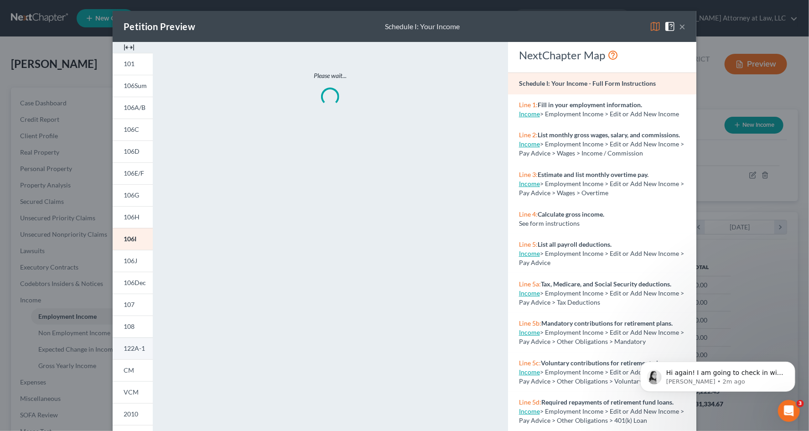
click at [140, 356] on link "122A-1" at bounding box center [133, 348] width 40 height 22
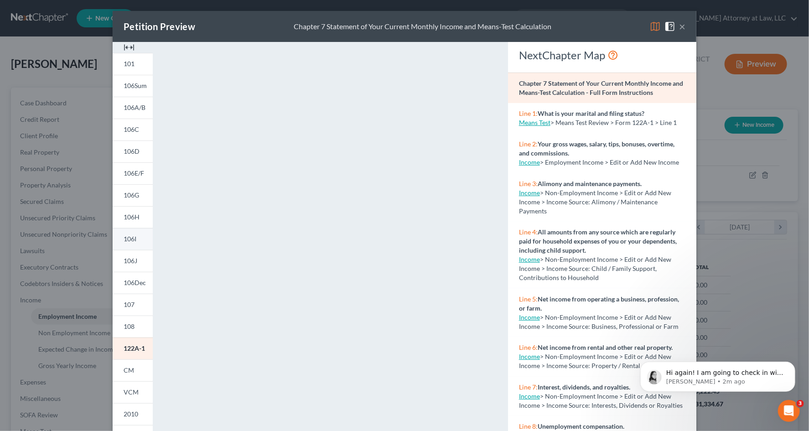
click at [141, 241] on link "106I" at bounding box center [133, 239] width 40 height 22
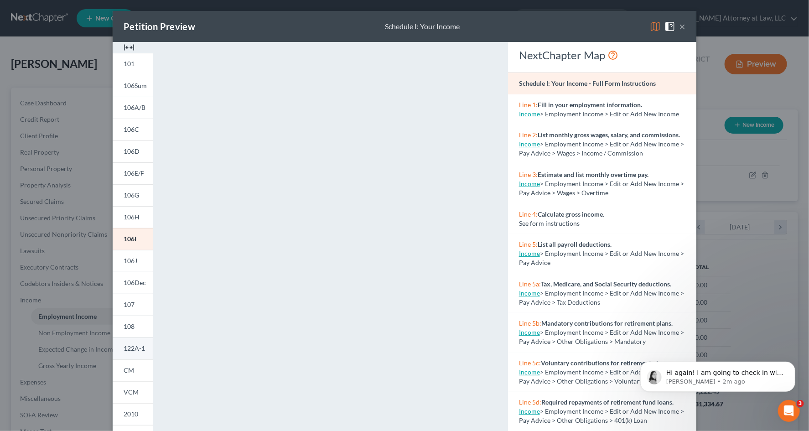
click at [127, 344] on link "122A-1" at bounding box center [133, 348] width 40 height 22
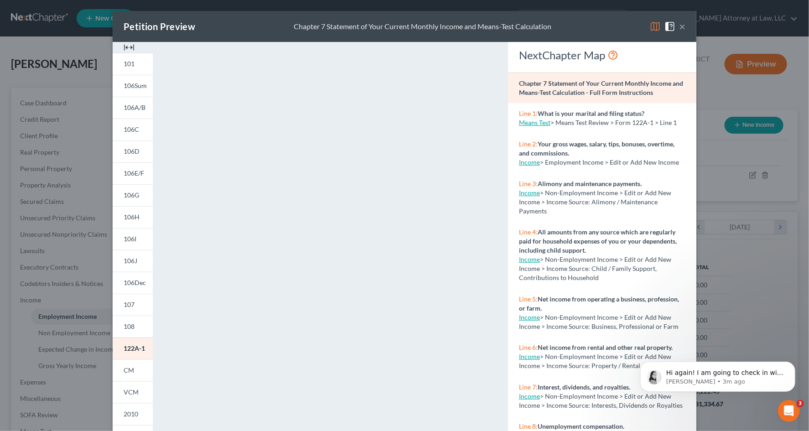
scroll to position [5, 0]
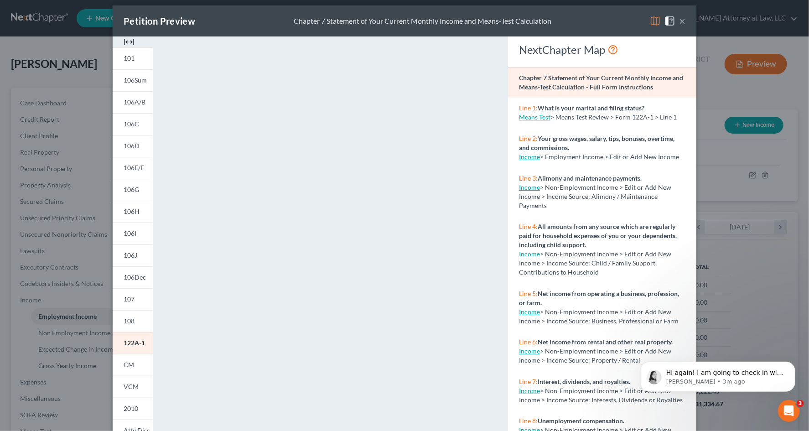
click at [78, 323] on div "Petition Preview Chapter 7 Statement of Your Current Monthly Income and Means-T…" at bounding box center [404, 215] width 809 height 431
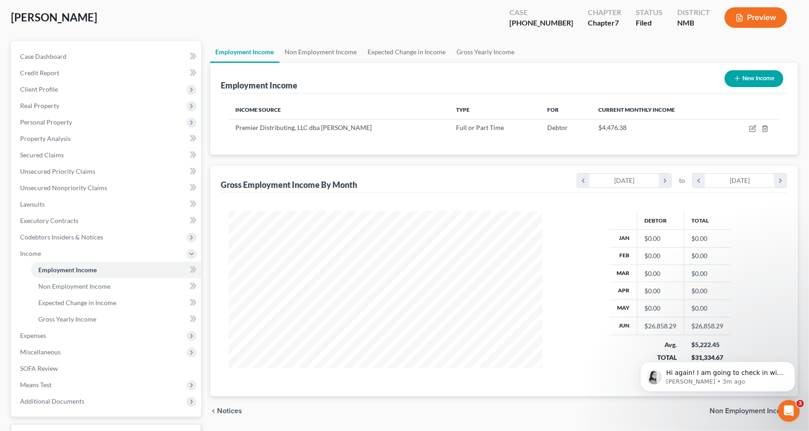
scroll to position [118, 0]
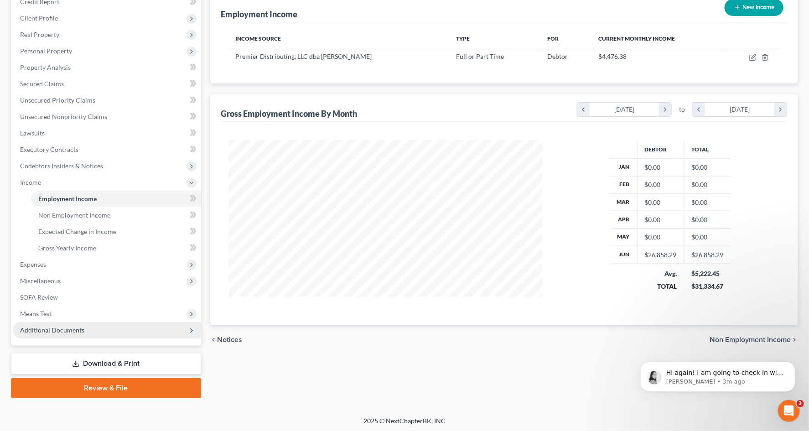
click at [75, 326] on span "Additional Documents" at bounding box center [52, 330] width 64 height 8
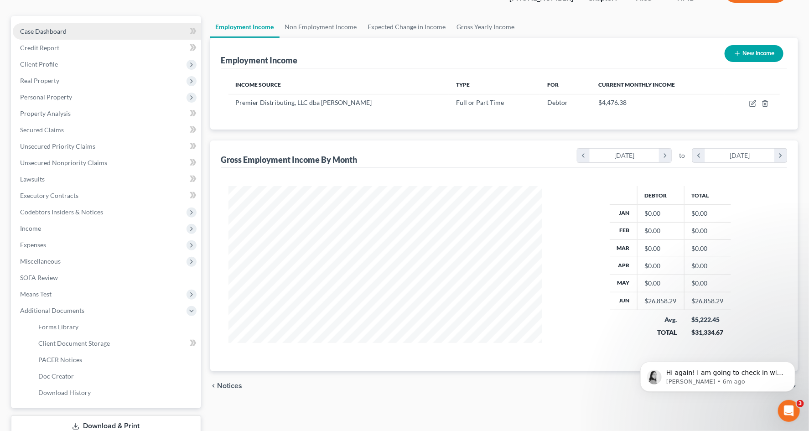
scroll to position [134, 0]
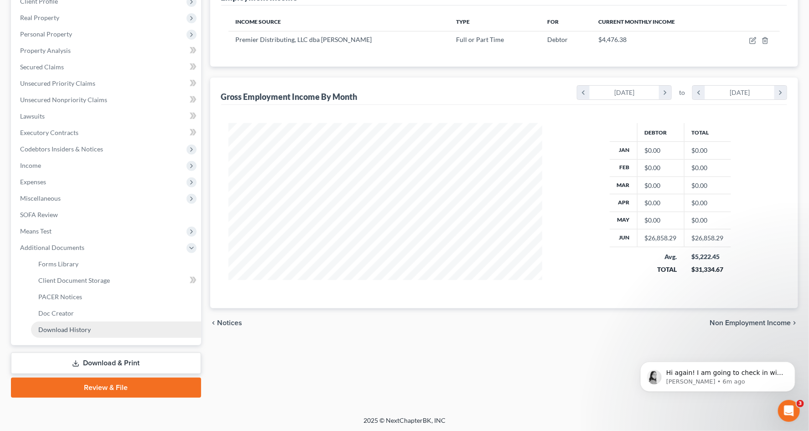
click at [95, 331] on link "Download History" at bounding box center [116, 329] width 170 height 16
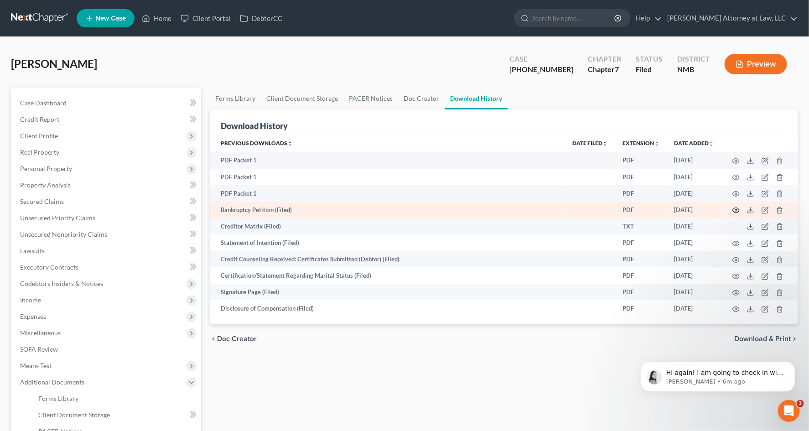
click at [735, 211] on circle "button" at bounding box center [736, 210] width 2 height 2
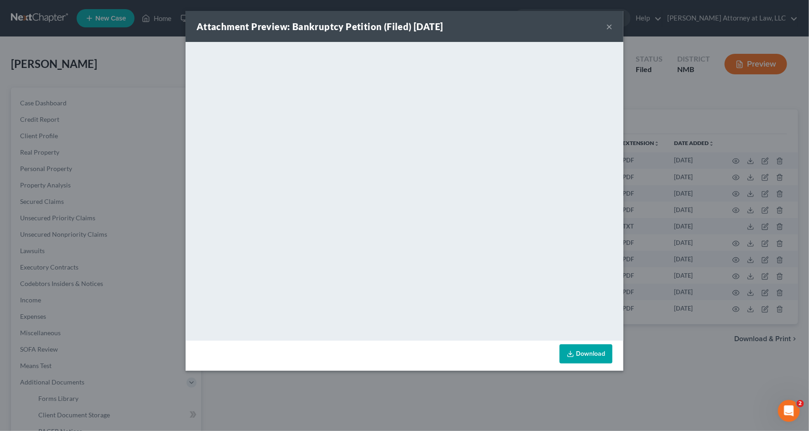
click at [500, 395] on div "Attachment Preview: Bankruptcy Petition (Filed) [DATE] × <object ng-attr-data='…" at bounding box center [404, 215] width 809 height 431
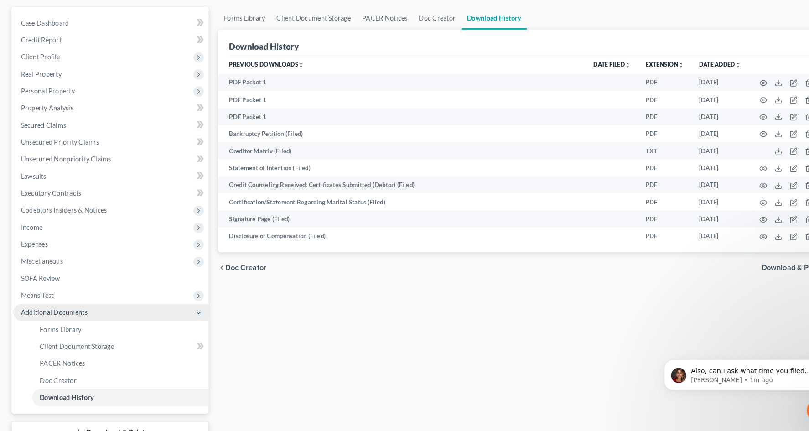
scroll to position [70, 0]
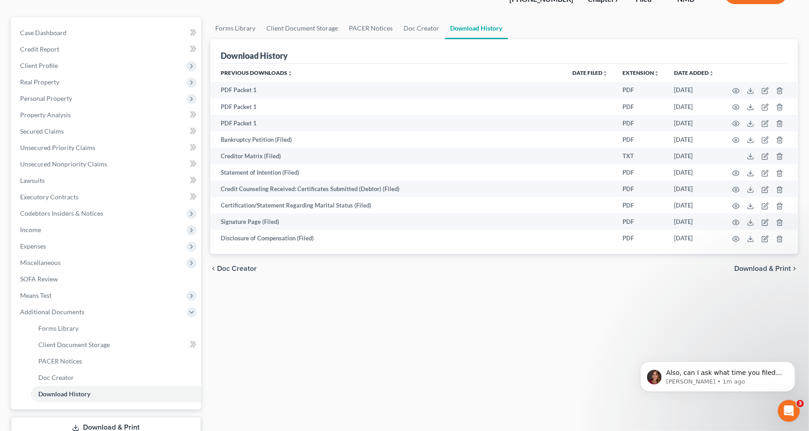
click at [341, 315] on div "Forms Library Client Document Storage PACER Notices Doc Creator Download Histor…" at bounding box center [504, 239] width 597 height 444
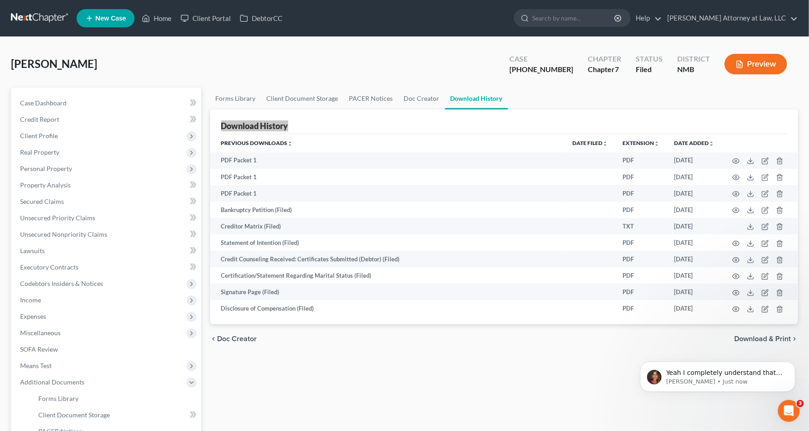
scroll to position [0, 0]
